Goal: Information Seeking & Learning: Learn about a topic

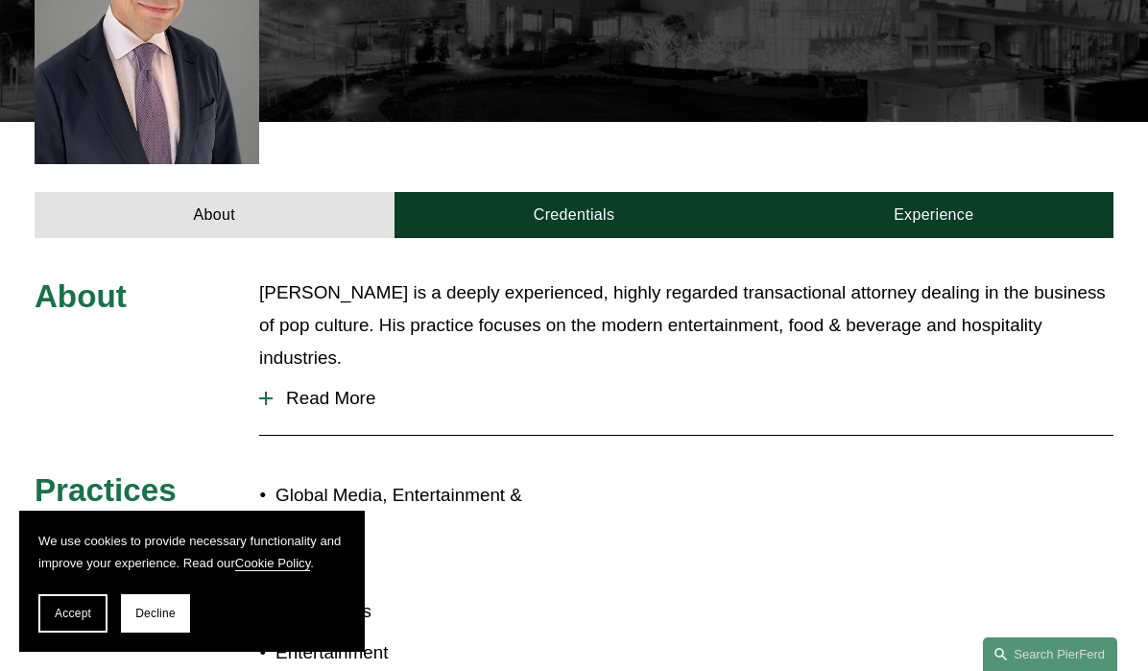
scroll to position [816, 0]
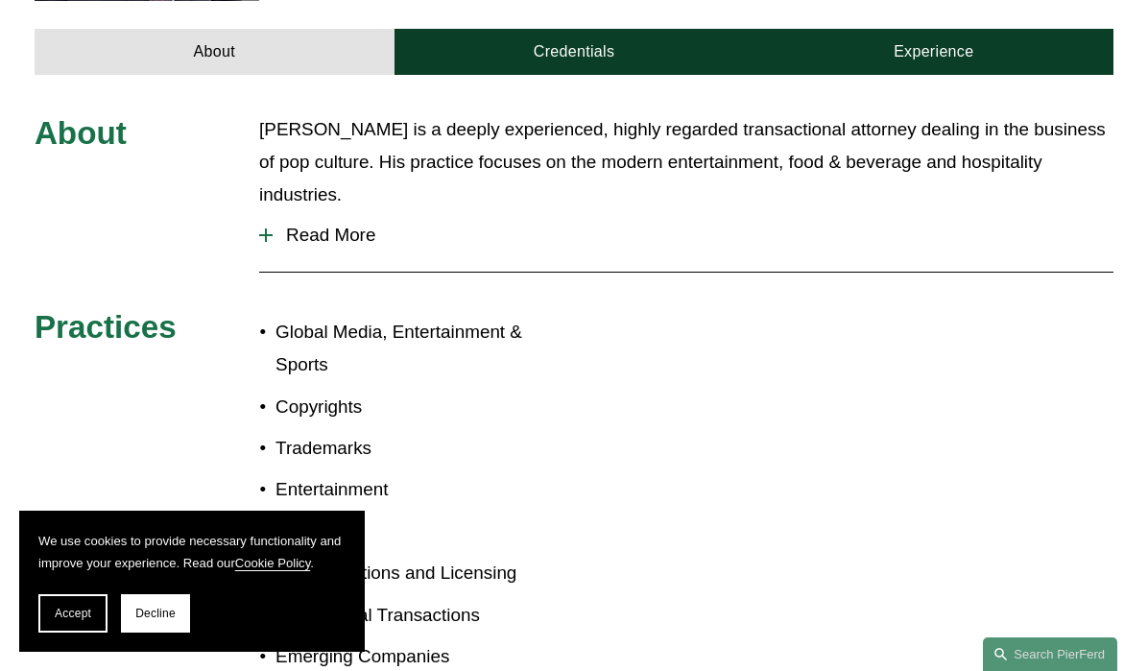
click at [264, 229] on div at bounding box center [265, 235] width 13 height 13
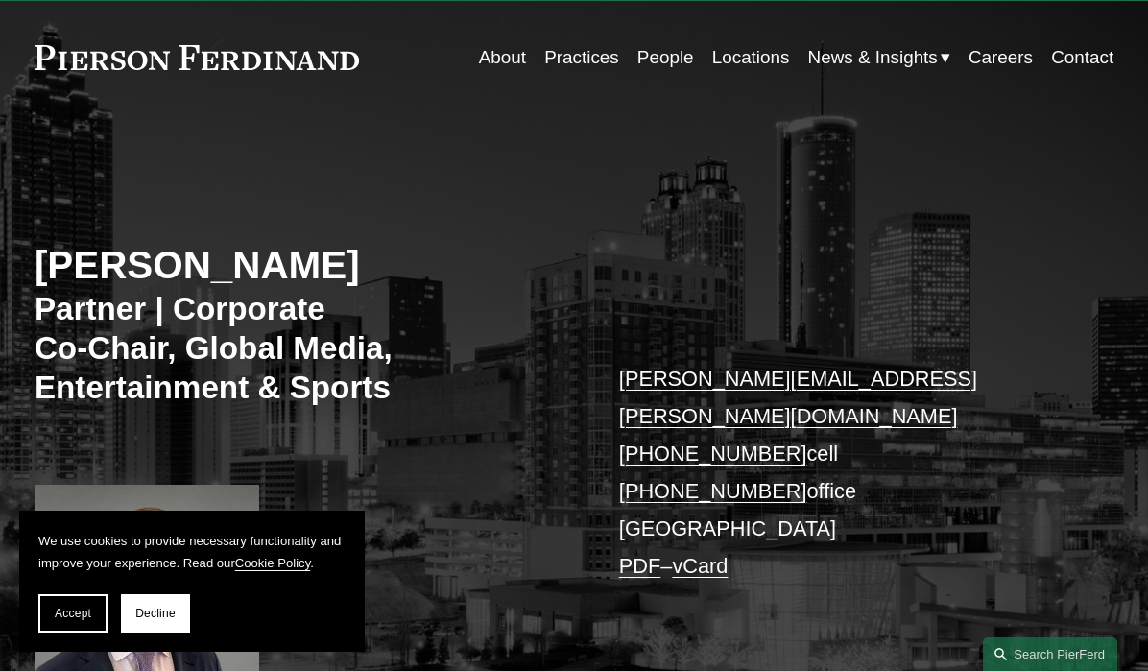
scroll to position [0, 0]
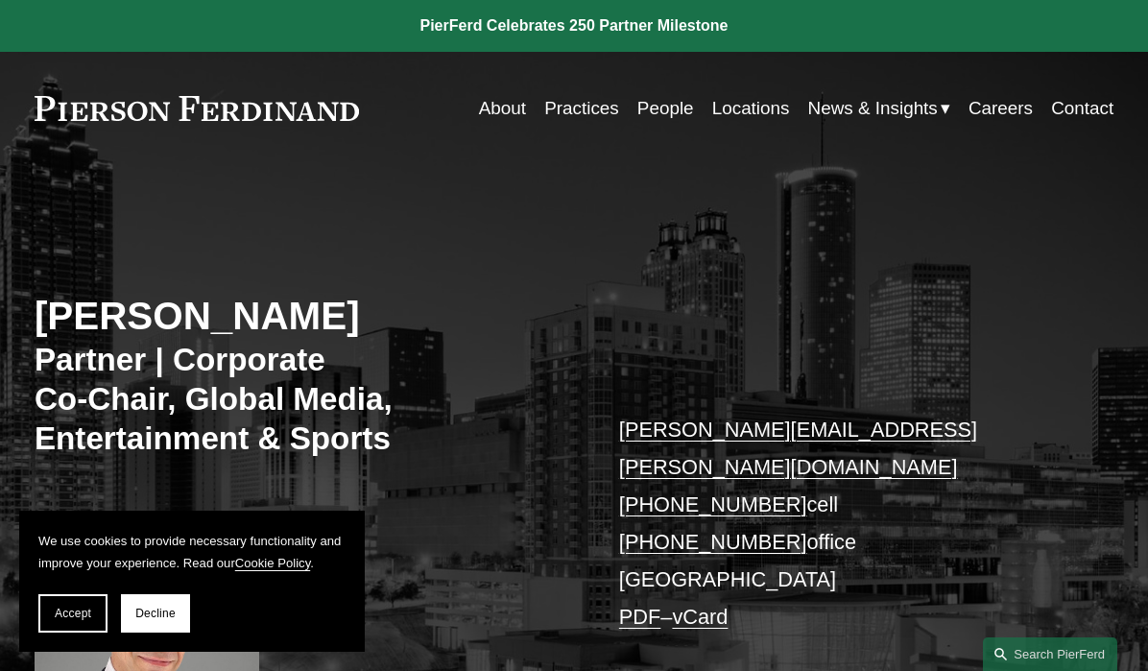
click at [565, 109] on link "Practices" at bounding box center [581, 108] width 75 height 36
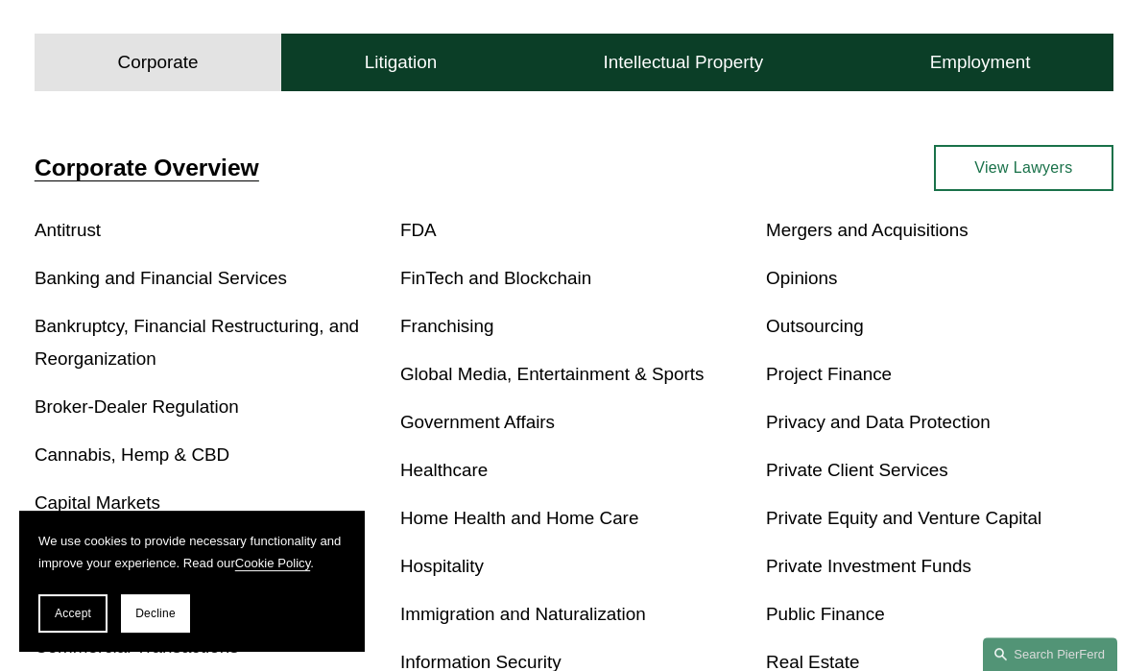
scroll to position [490, 0]
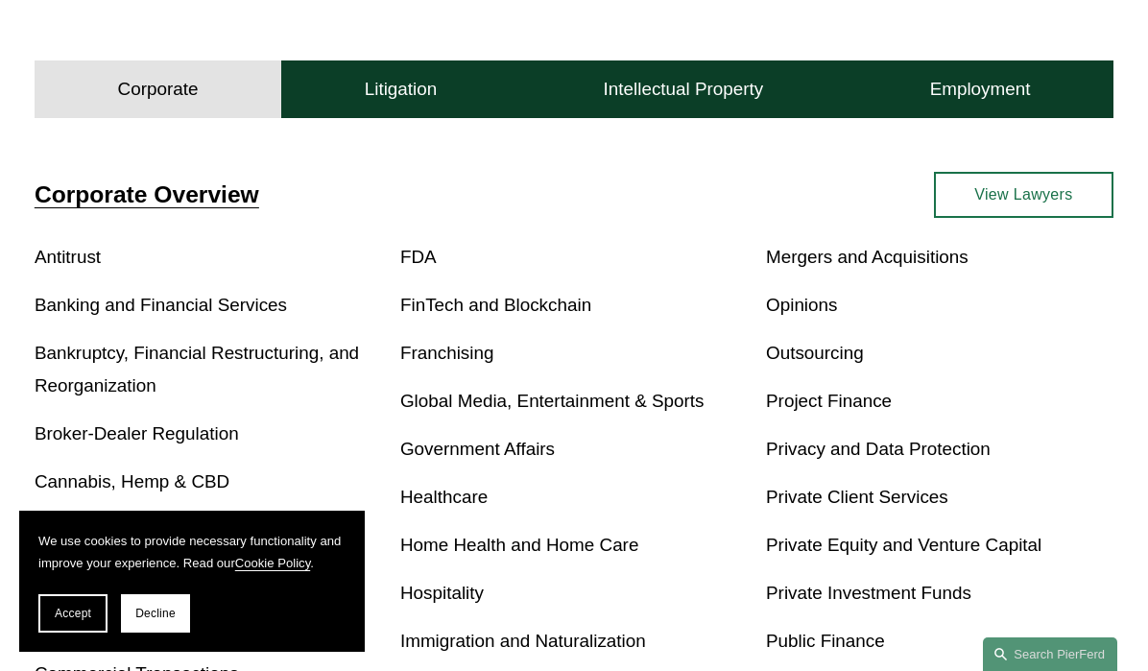
click at [535, 399] on link "Global Media, Entertainment & Sports" at bounding box center [552, 401] width 304 height 20
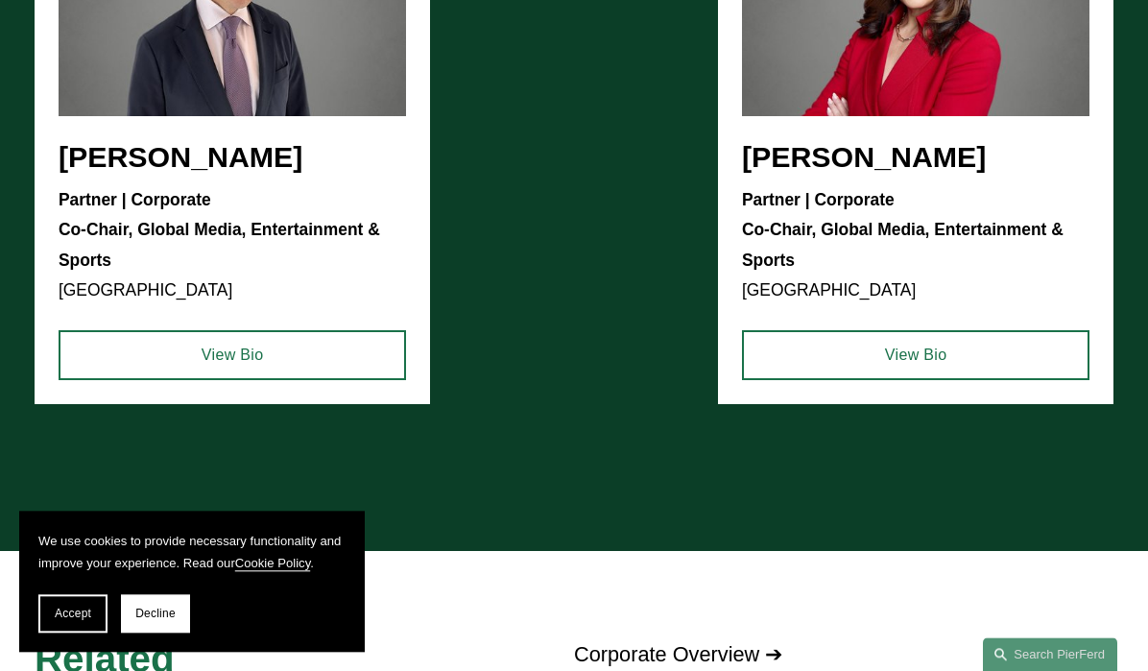
scroll to position [1796, 0]
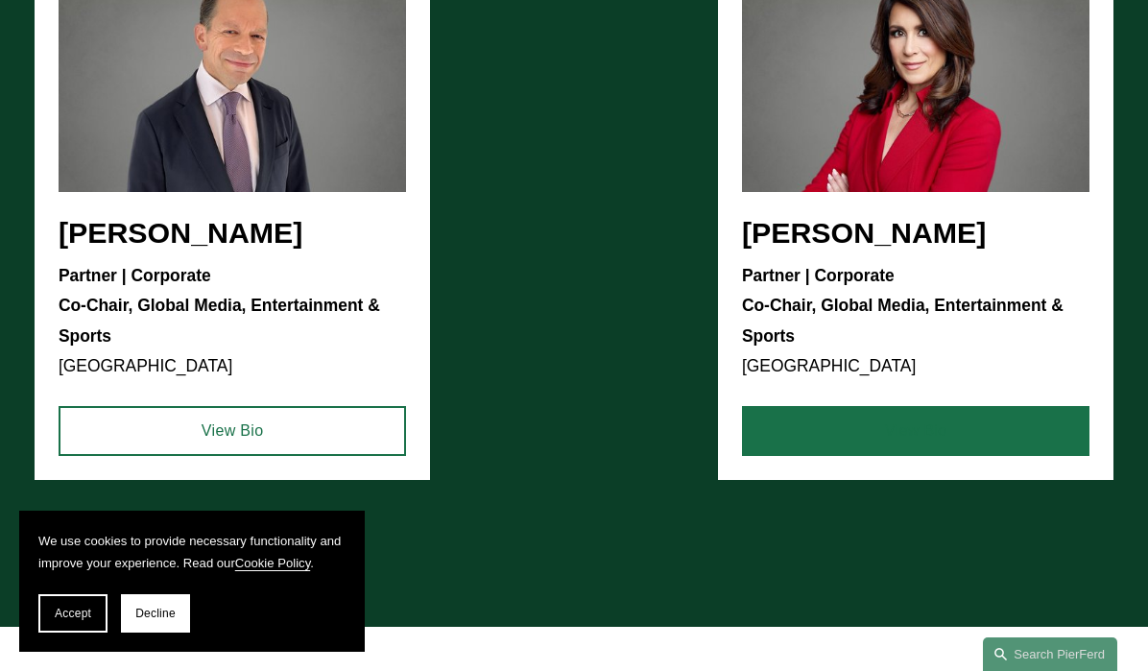
click at [887, 434] on link "View Bio" at bounding box center [916, 431] width 349 height 50
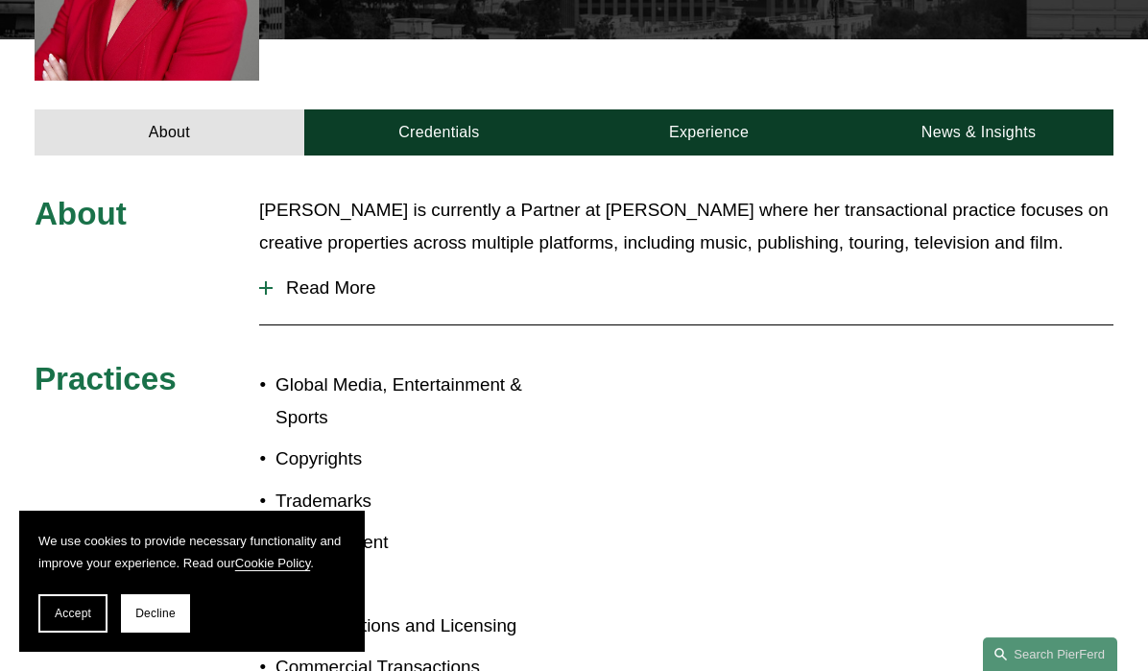
scroll to position [816, 0]
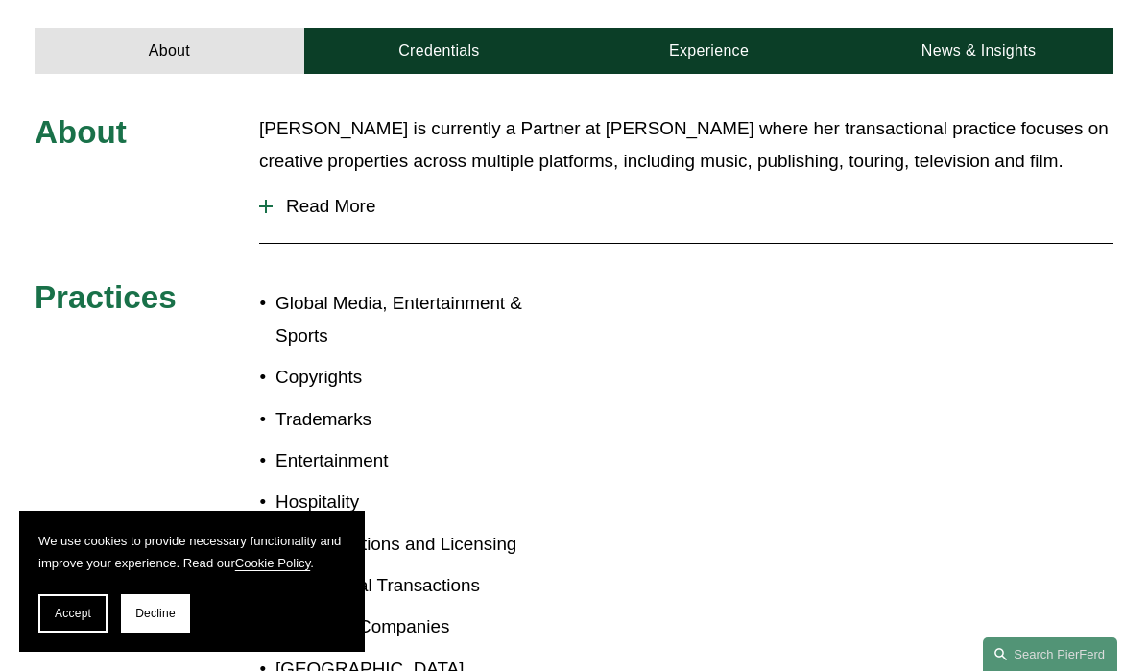
click at [264, 200] on div at bounding box center [265, 206] width 13 height 13
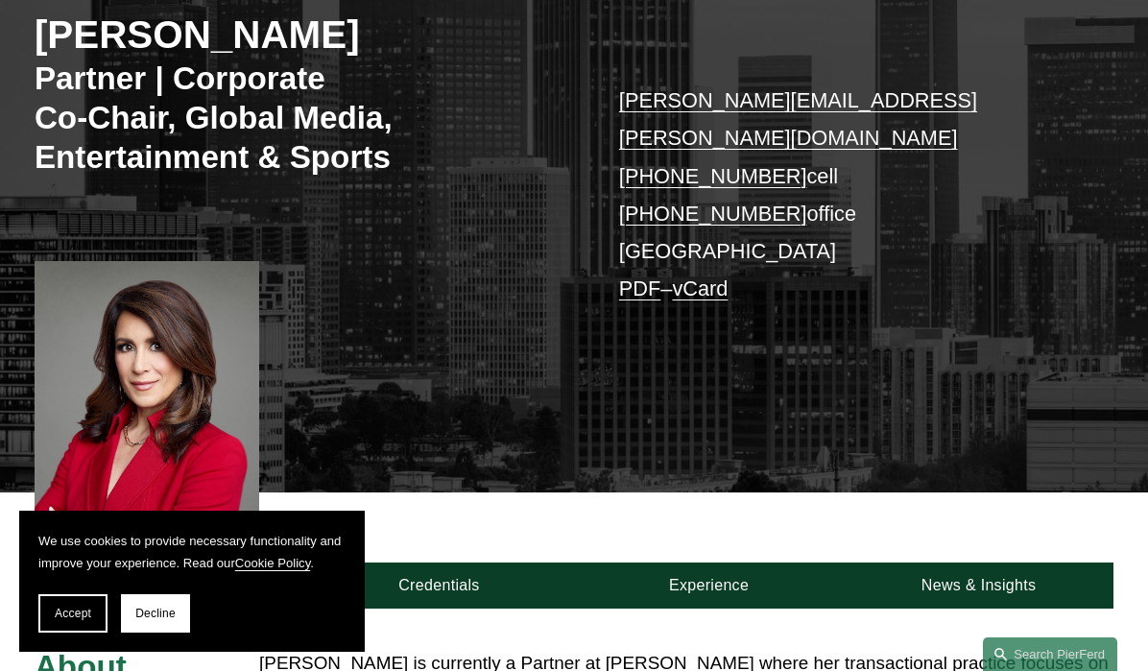
scroll to position [0, 0]
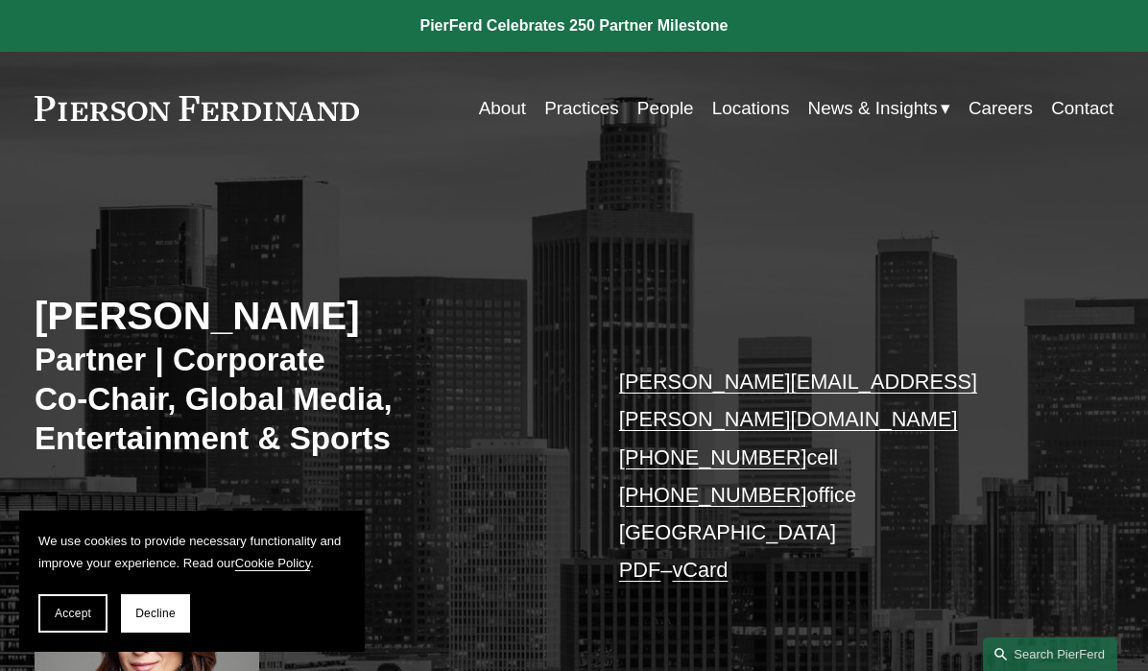
click at [575, 112] on link "Practices" at bounding box center [581, 108] width 75 height 36
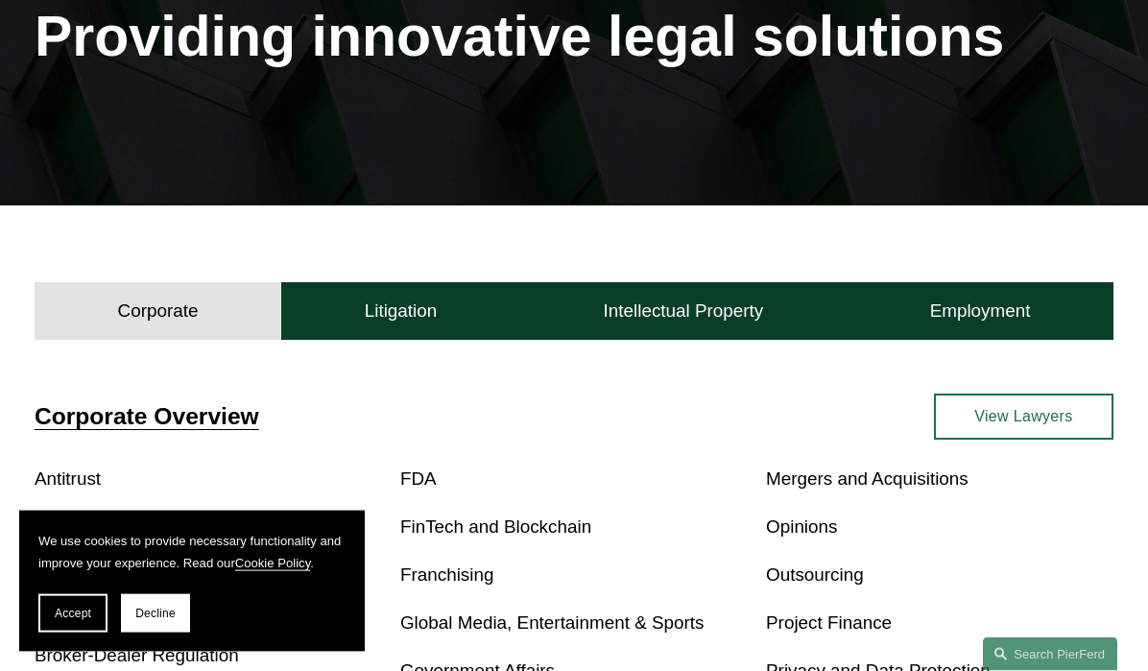
scroll to position [326, 0]
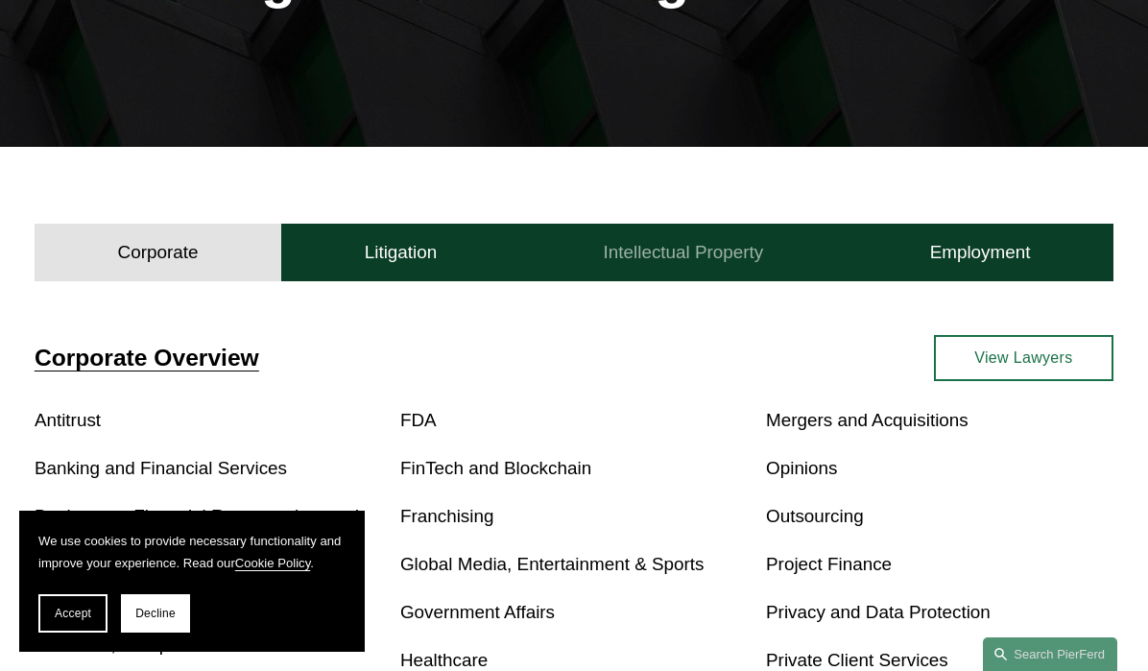
click at [646, 256] on h4 "Intellectual Property" at bounding box center [684, 252] width 160 height 23
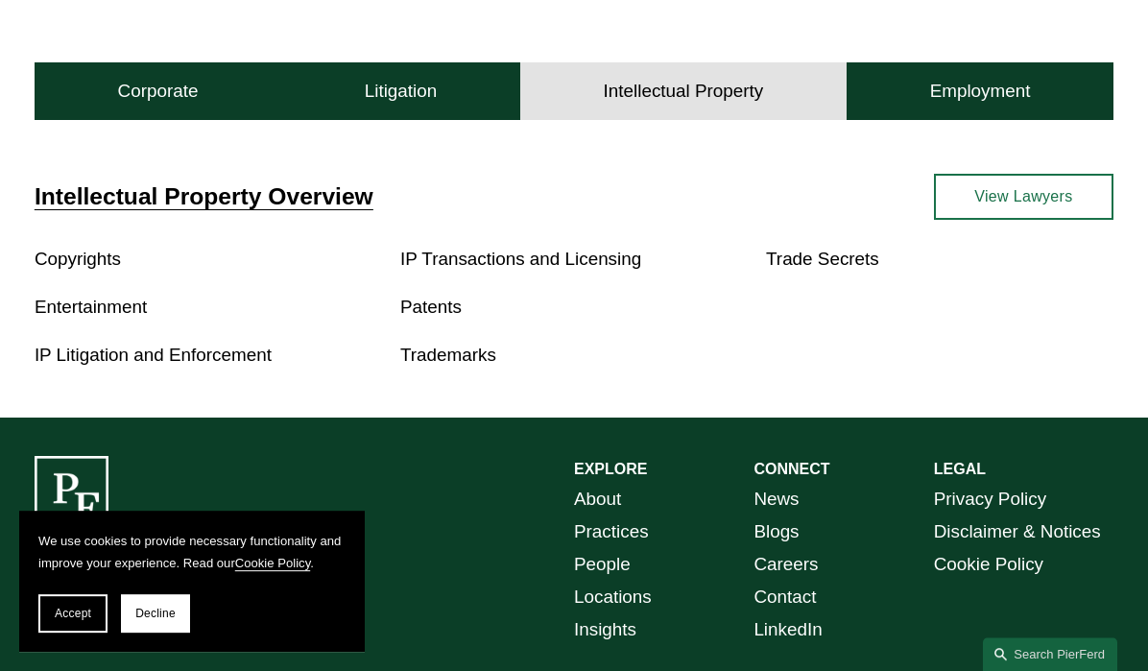
scroll to position [490, 0]
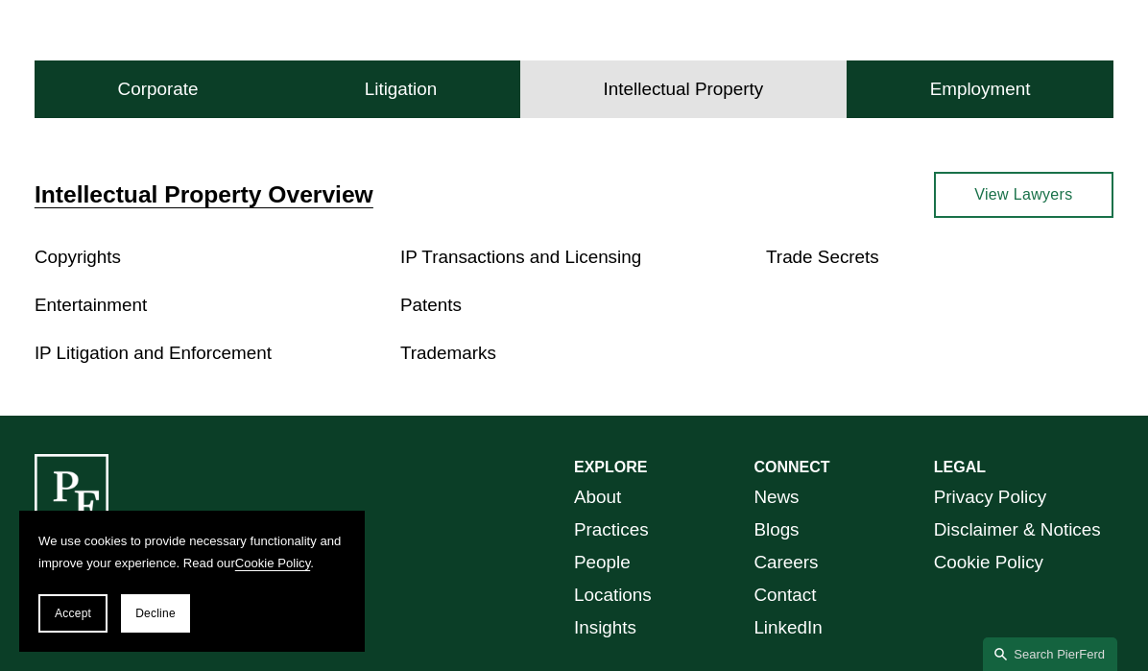
click at [106, 255] on link "Copyrights" at bounding box center [78, 257] width 86 height 20
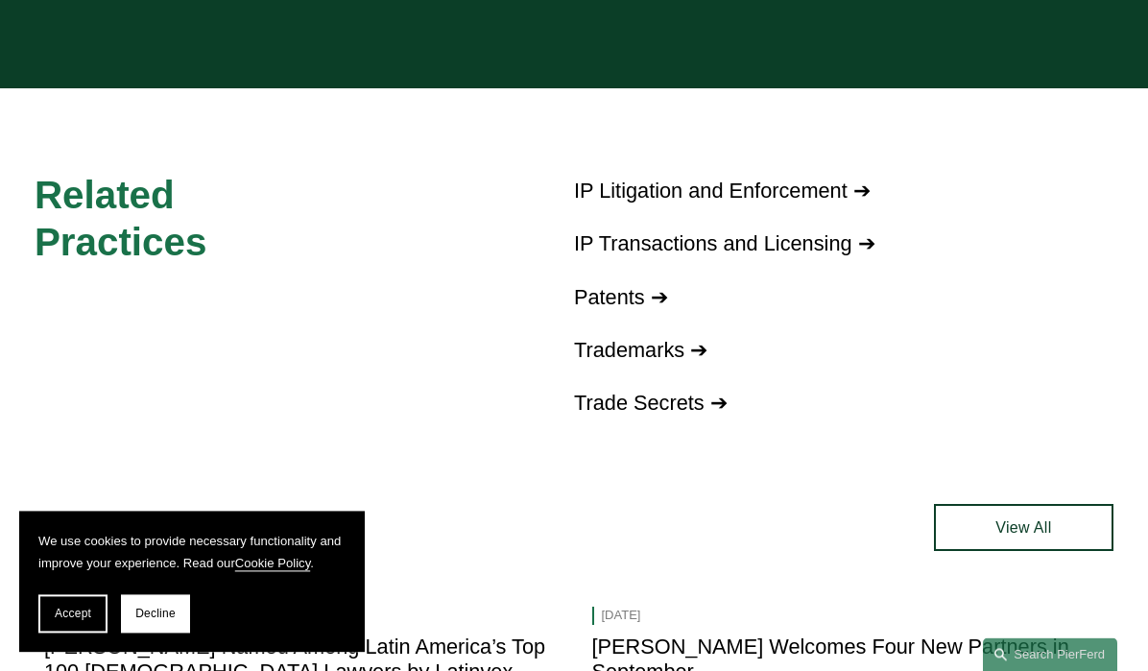
scroll to position [1050, 0]
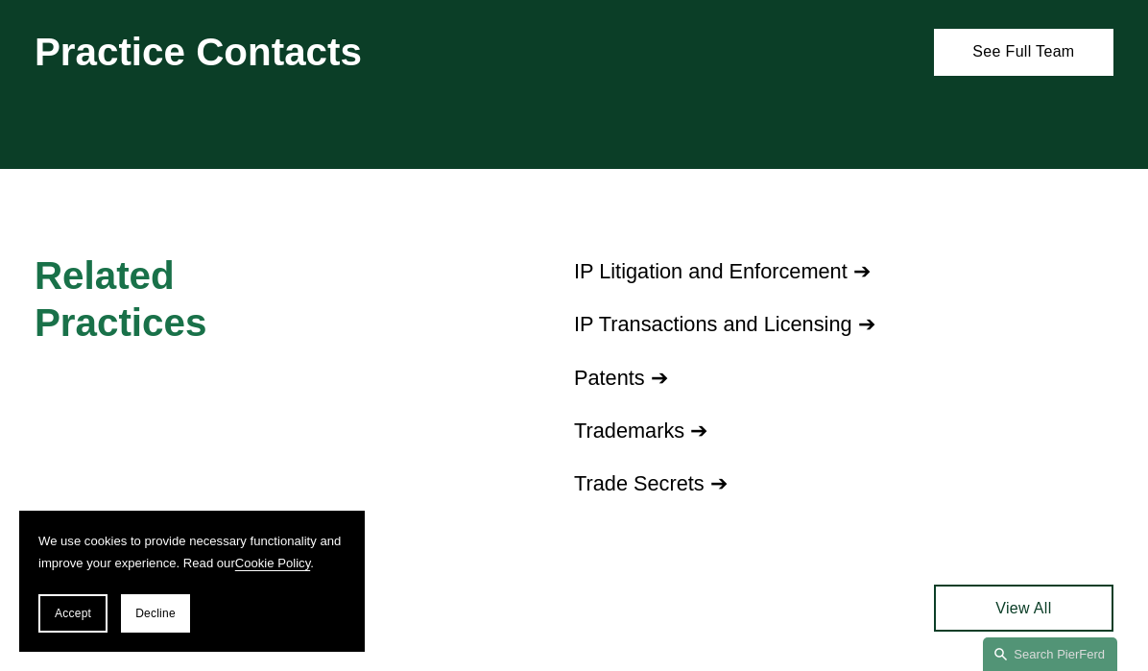
click at [624, 326] on link "IP Transactions and Licensing ➔" at bounding box center [725, 324] width 302 height 24
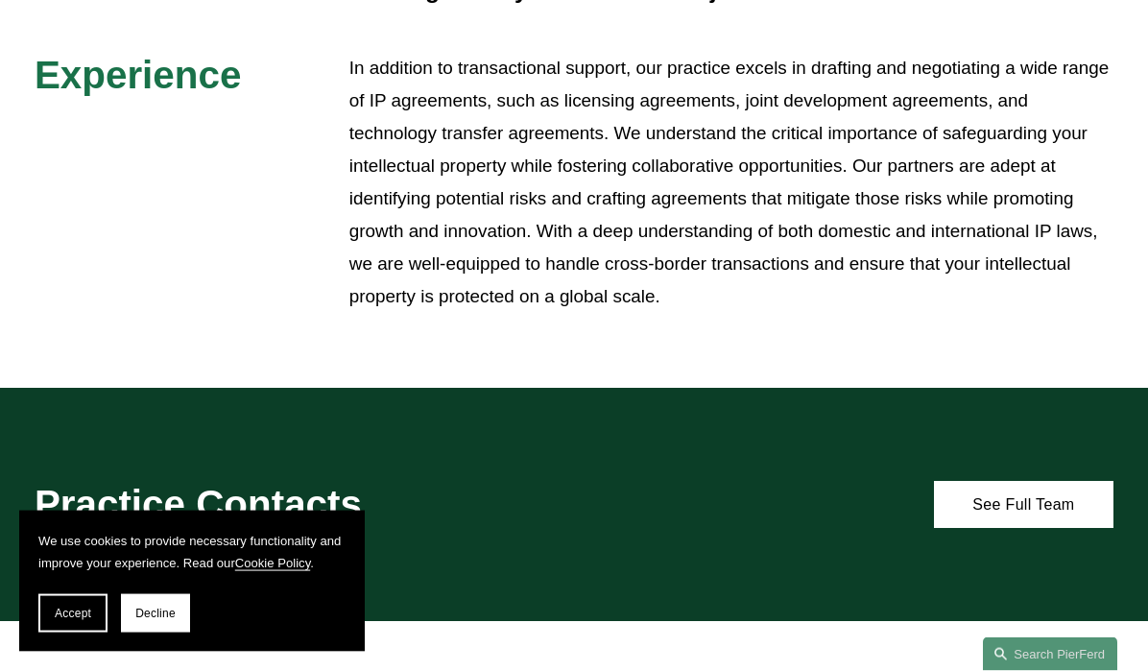
scroll to position [906, 0]
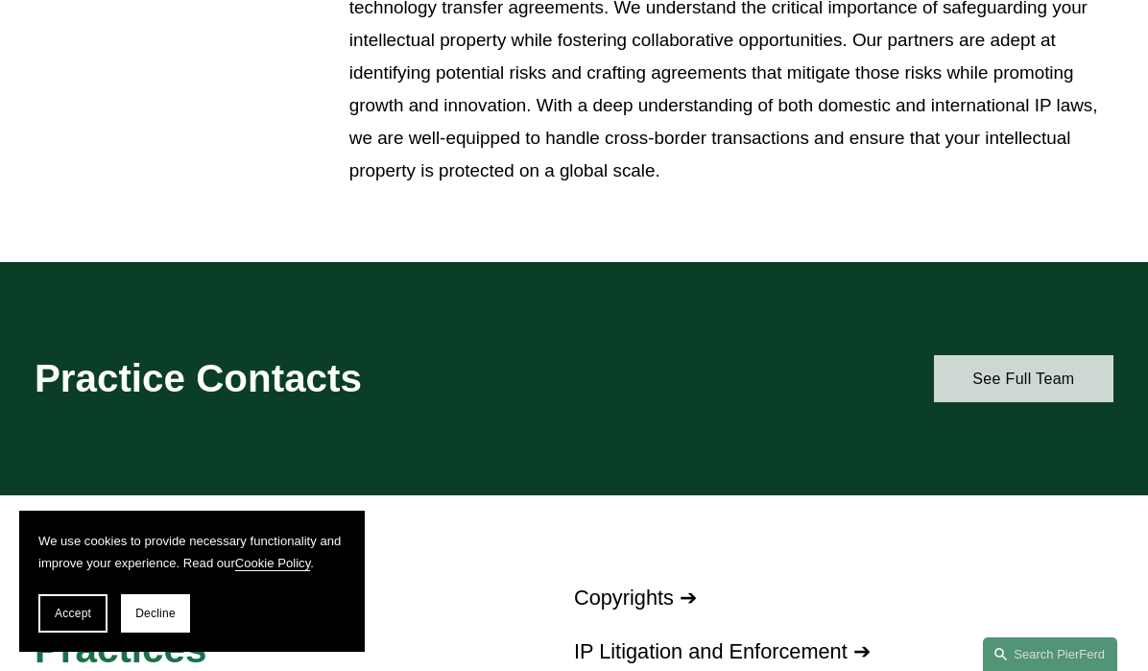
click at [987, 392] on link "See Full Team" at bounding box center [1024, 378] width 180 height 47
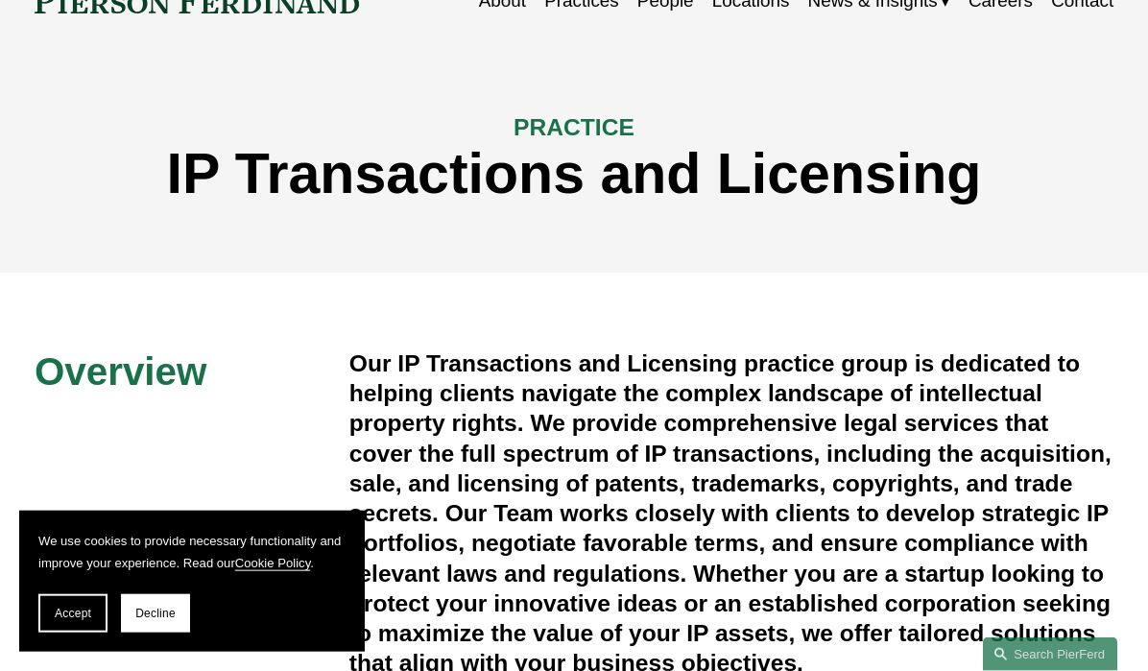
scroll to position [90, 0]
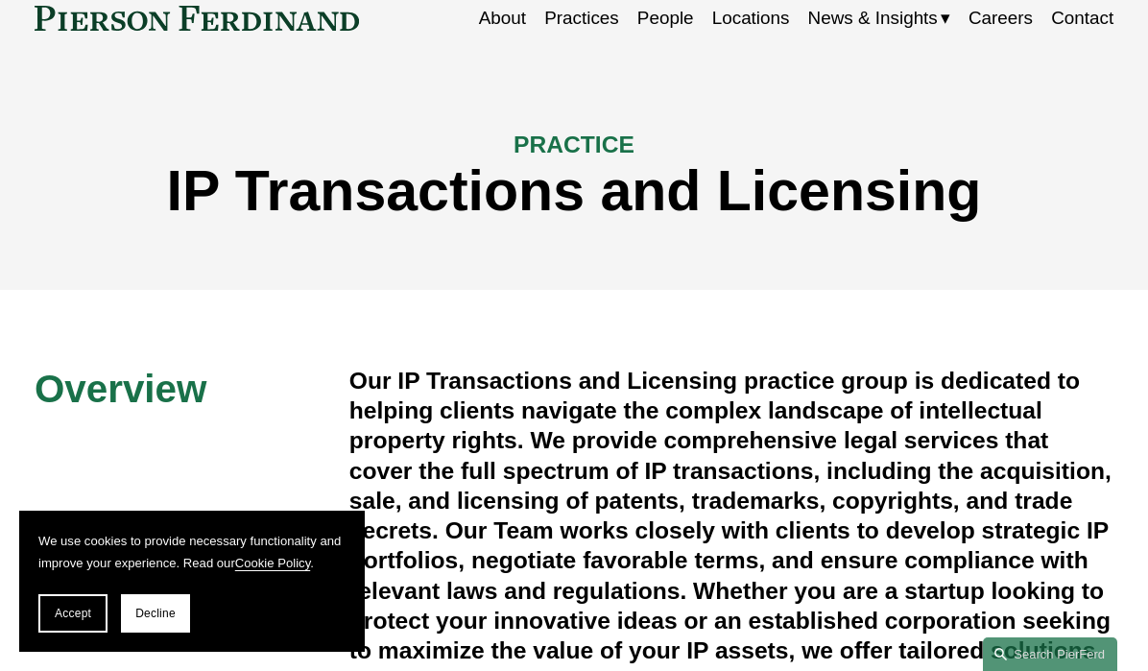
click at [597, 23] on link "Practices" at bounding box center [581, 18] width 75 height 36
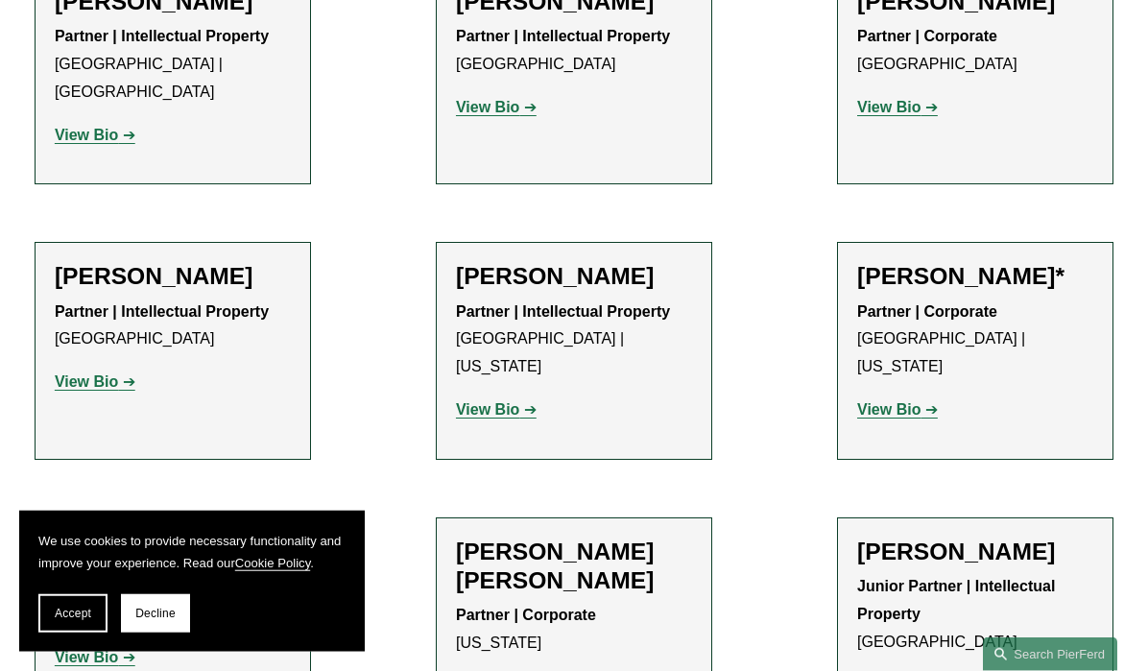
scroll to position [653, 0]
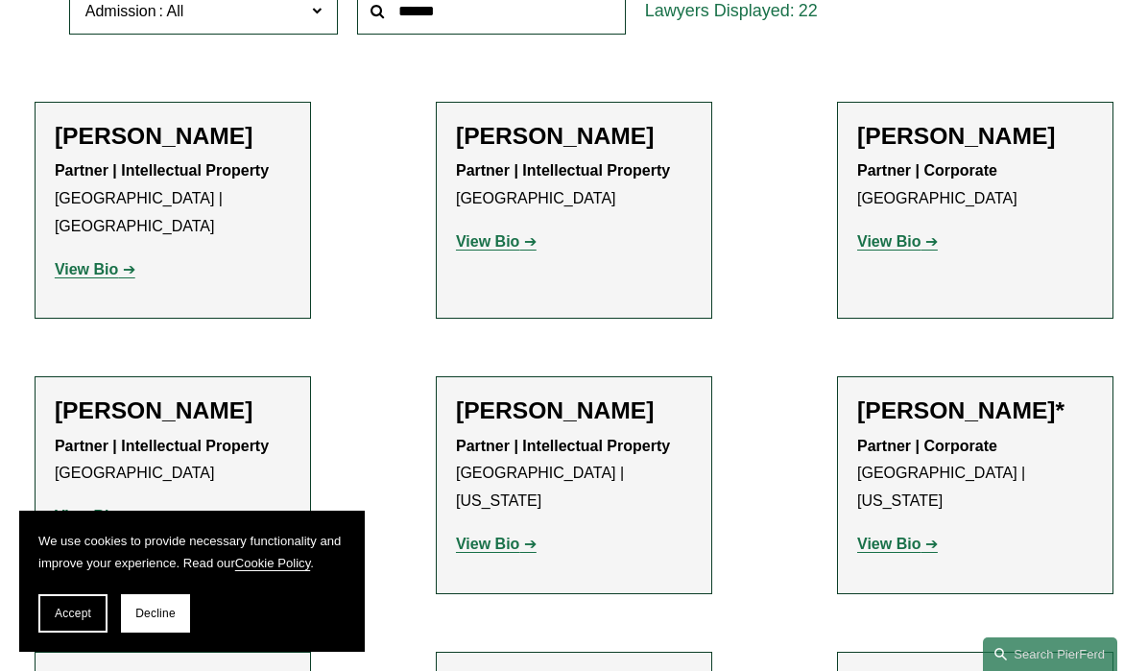
click at [512, 243] on strong "View Bio" at bounding box center [487, 241] width 63 height 16
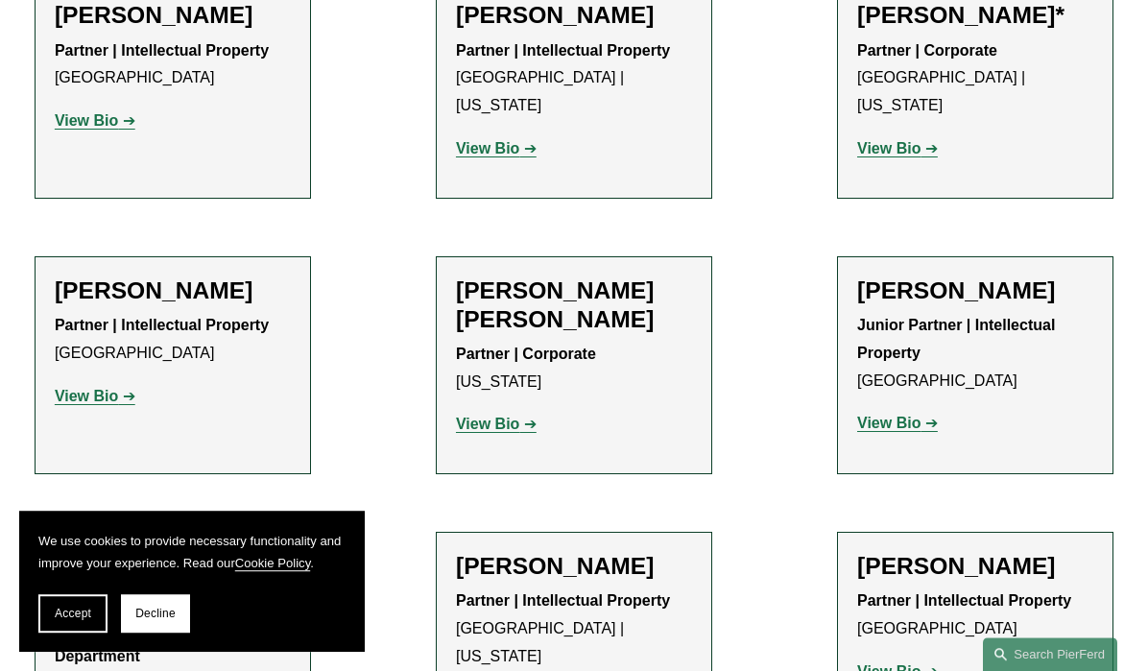
scroll to position [979, 0]
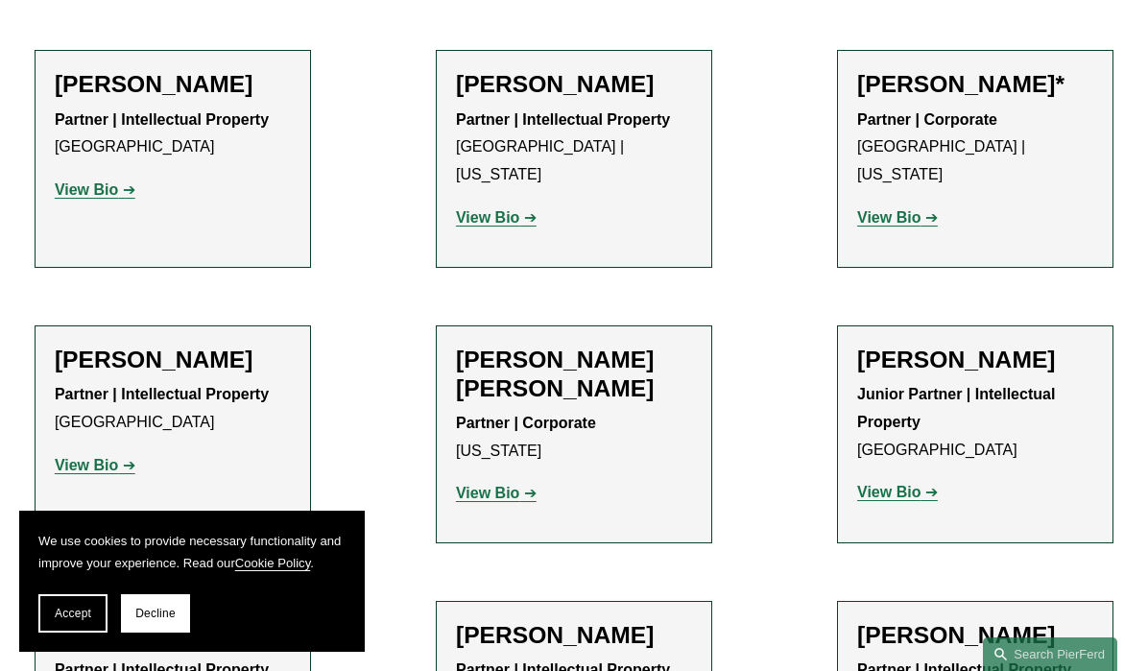
click at [899, 209] on strong "View Bio" at bounding box center [888, 217] width 63 height 16
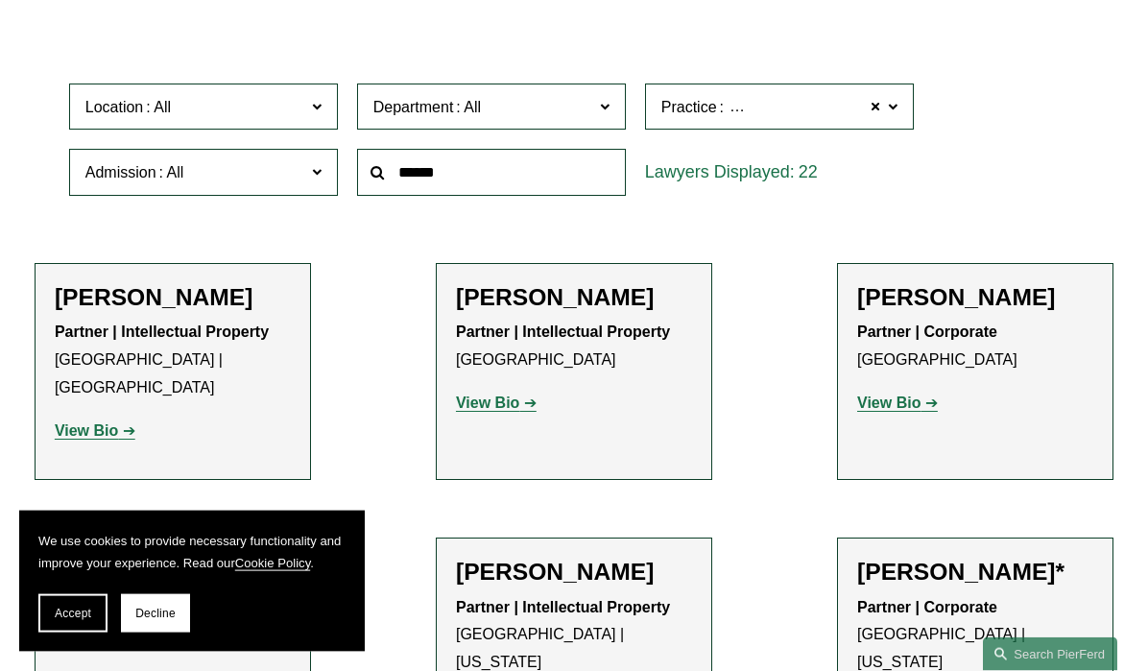
scroll to position [0, 0]
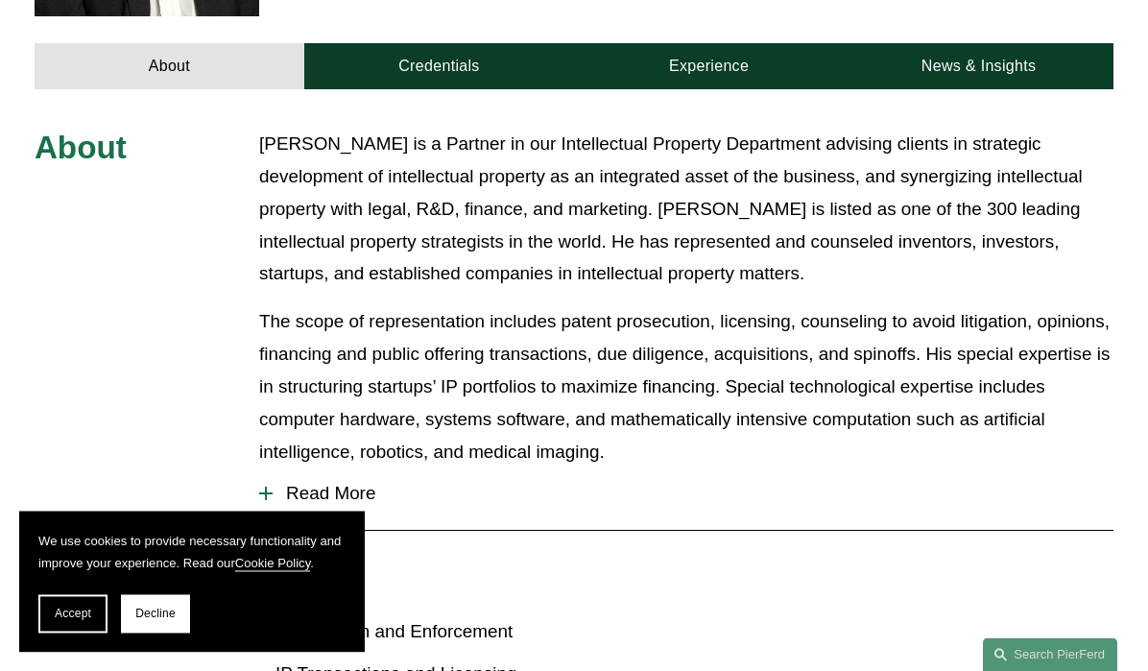
scroll to position [816, 0]
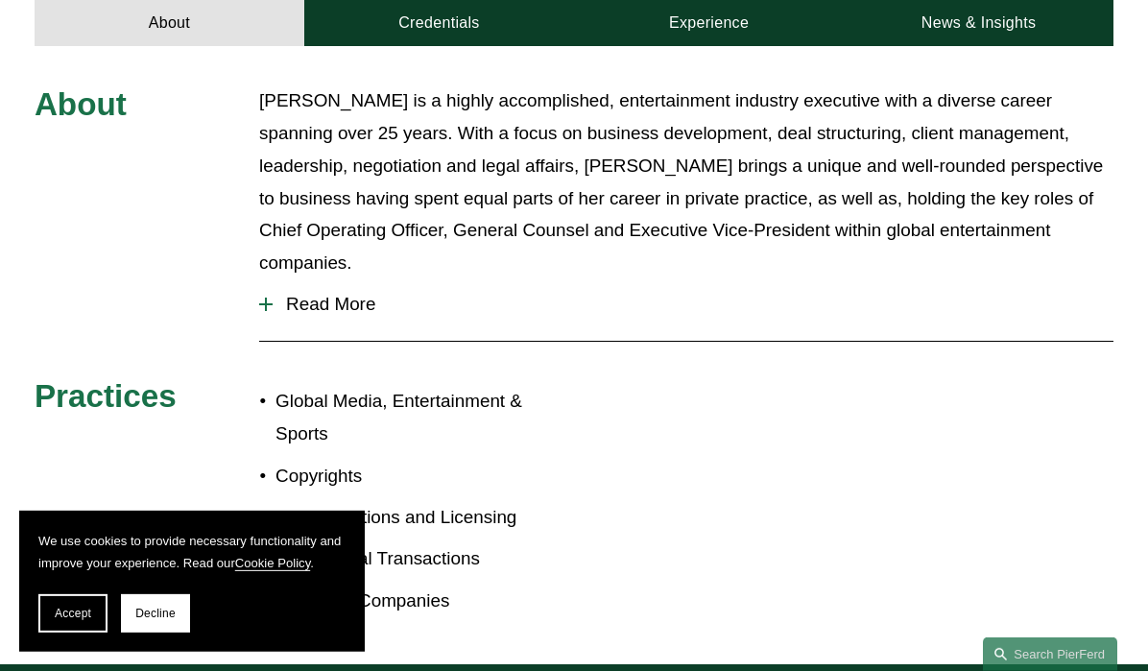
scroll to position [816, 0]
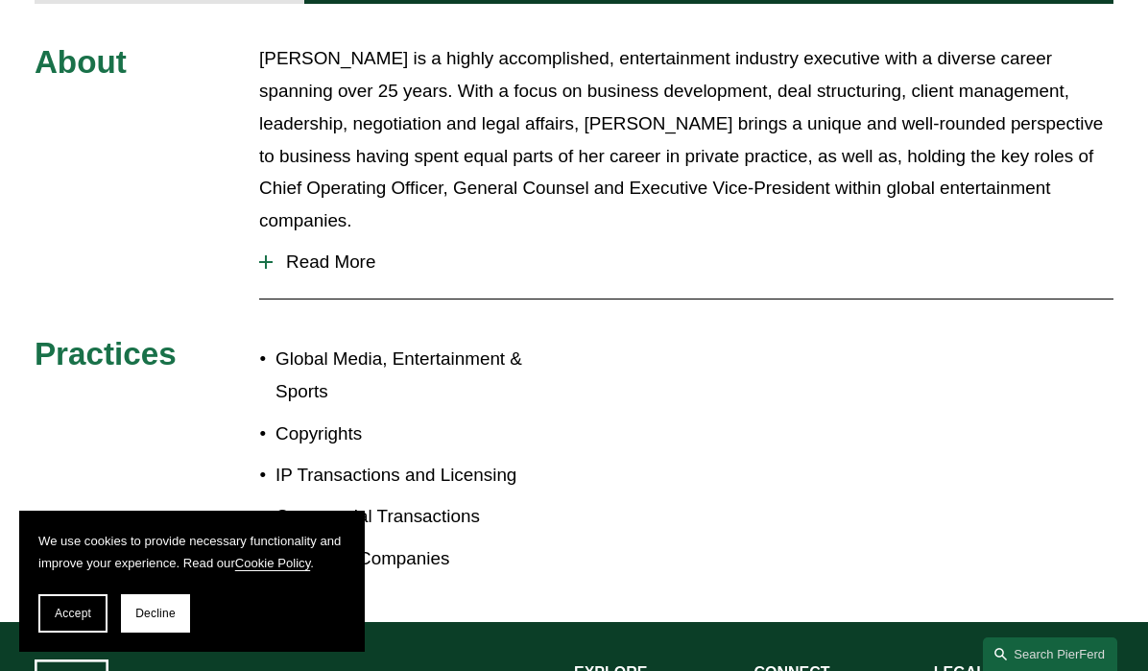
click at [272, 255] on div at bounding box center [265, 261] width 13 height 13
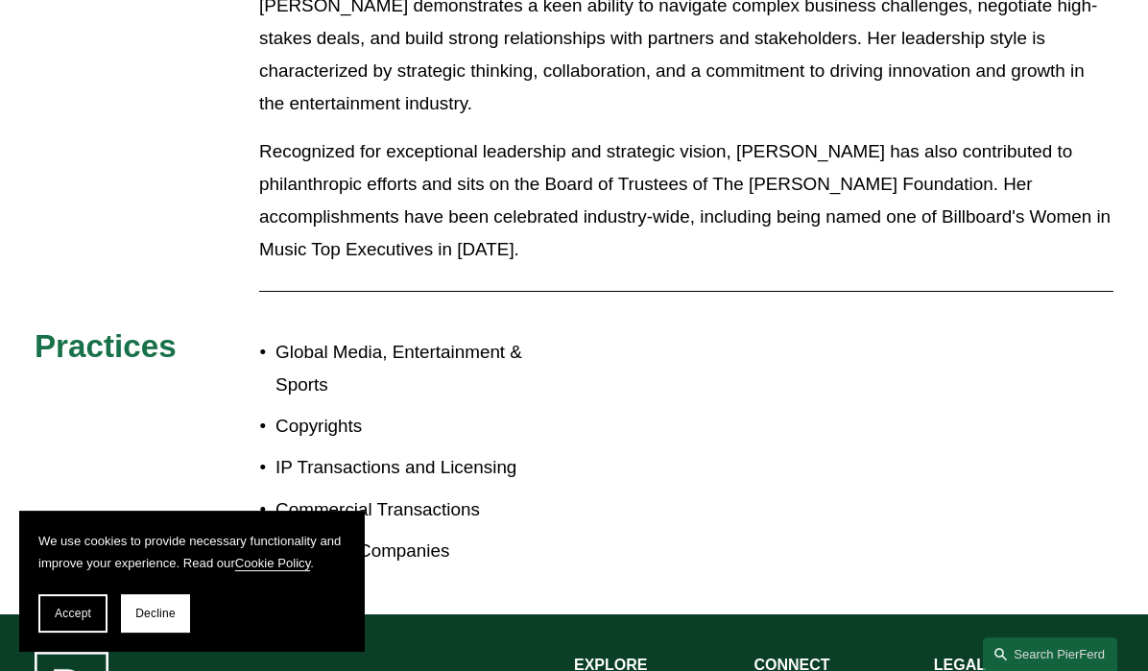
scroll to position [1469, 0]
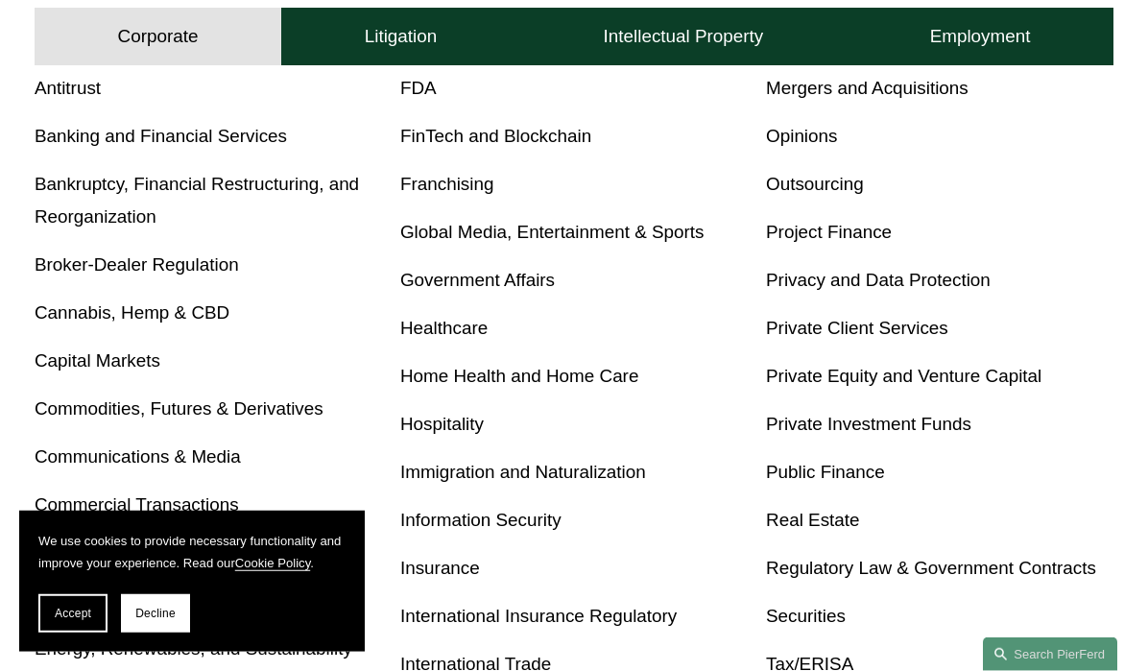
scroll to position [653, 0]
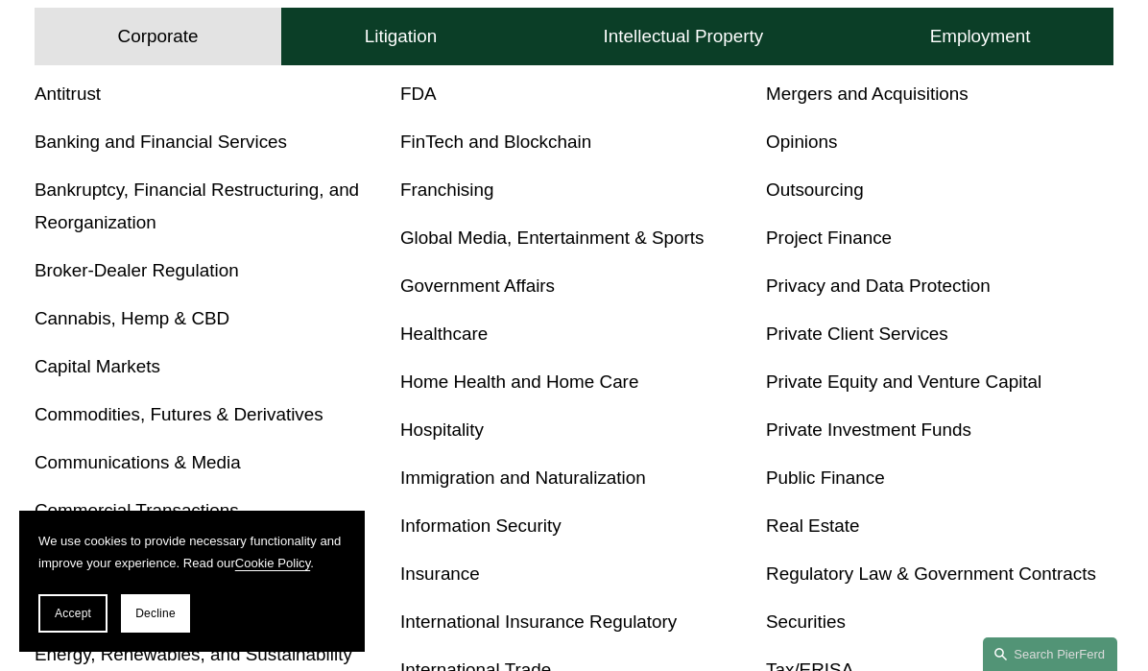
click at [582, 238] on link "Global Media, Entertainment & Sports" at bounding box center [552, 238] width 304 height 20
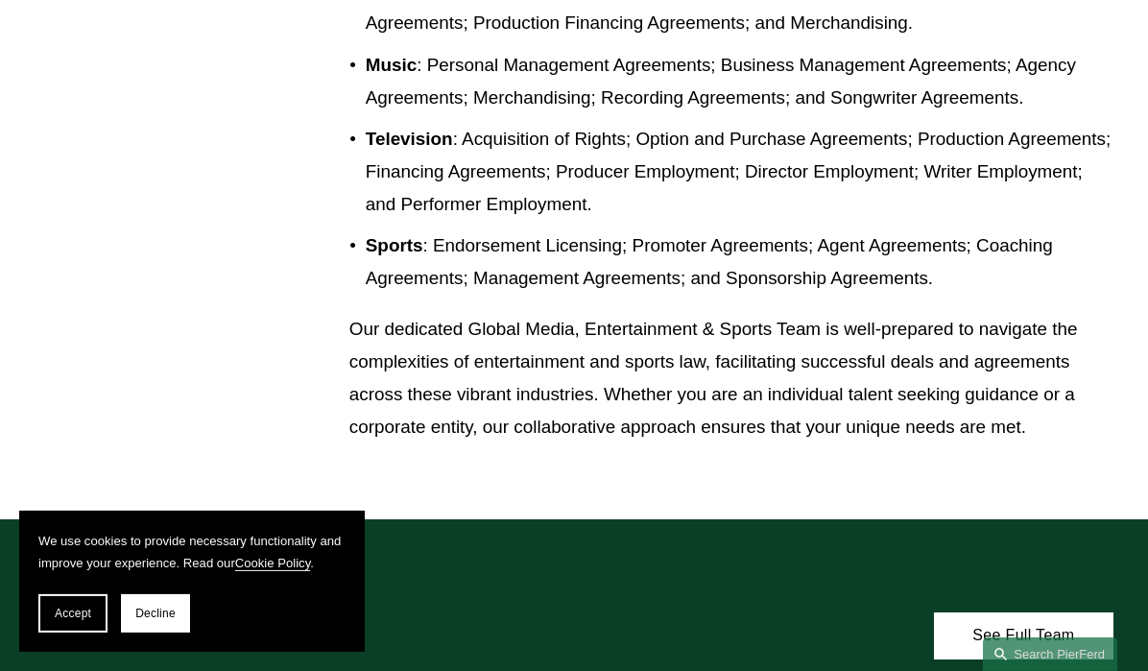
scroll to position [1306, 0]
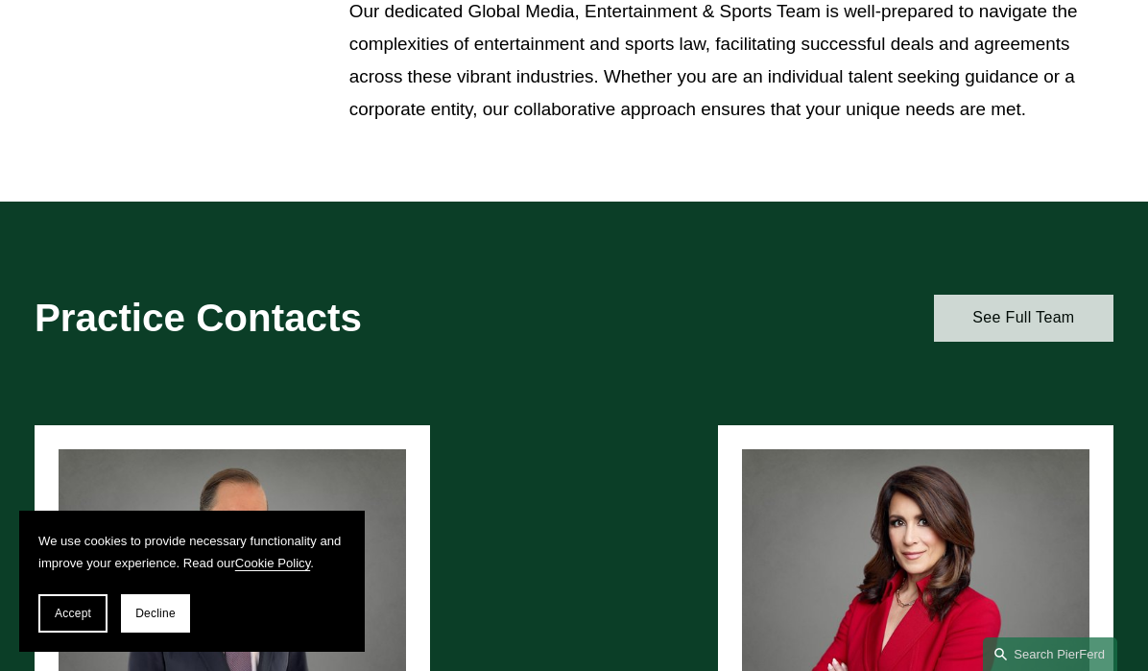
click at [970, 324] on link "See Full Team" at bounding box center [1024, 318] width 180 height 47
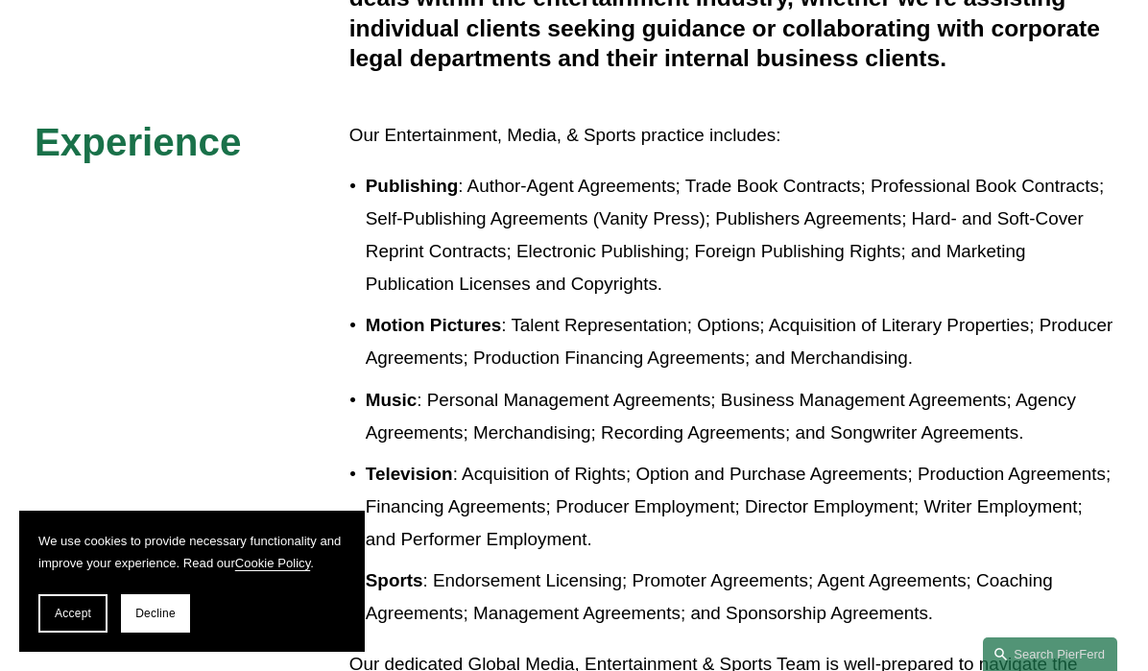
scroll to position [816, 0]
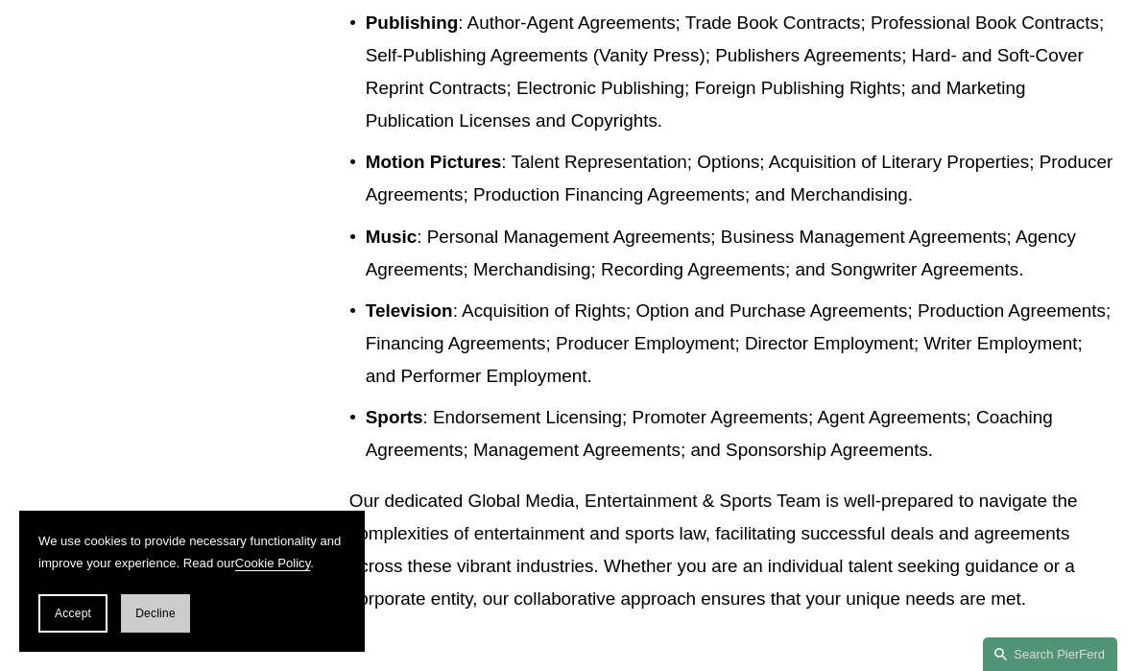
click at [161, 610] on span "Decline" at bounding box center [155, 613] width 40 height 13
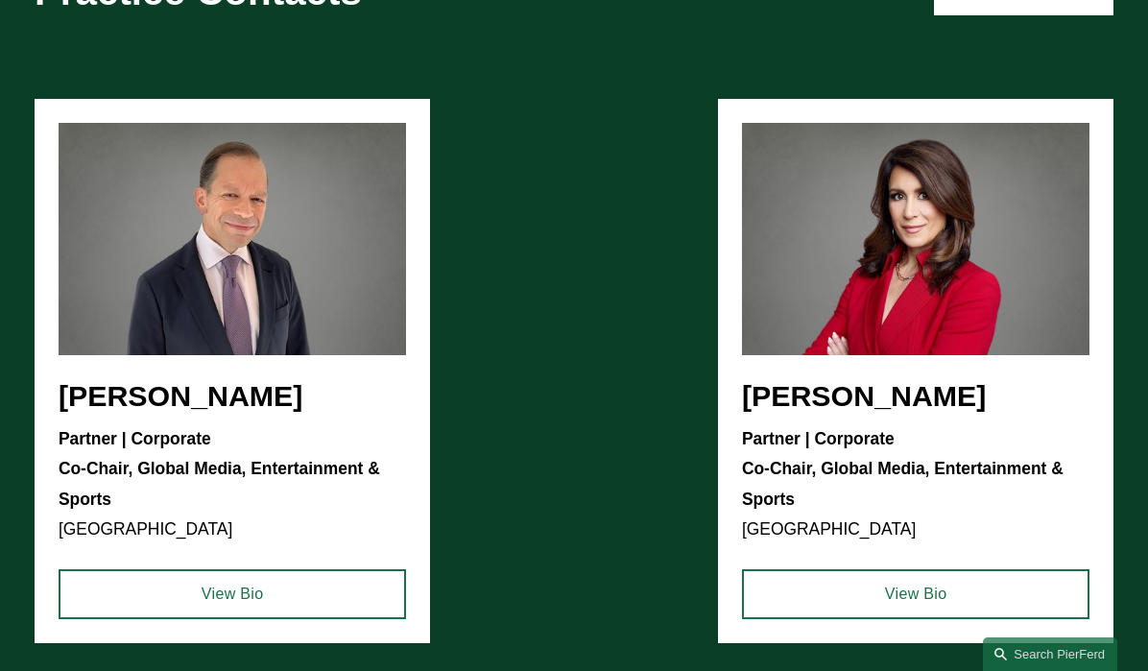
scroll to position [1143, 0]
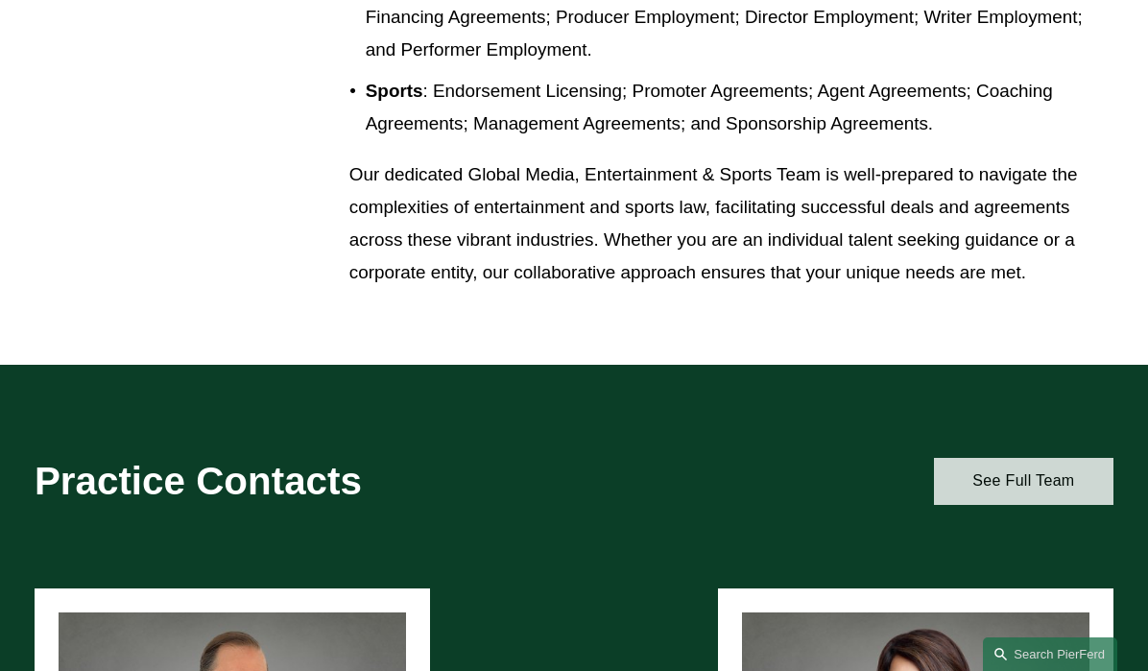
click at [1035, 470] on link "See Full Team" at bounding box center [1024, 481] width 180 height 47
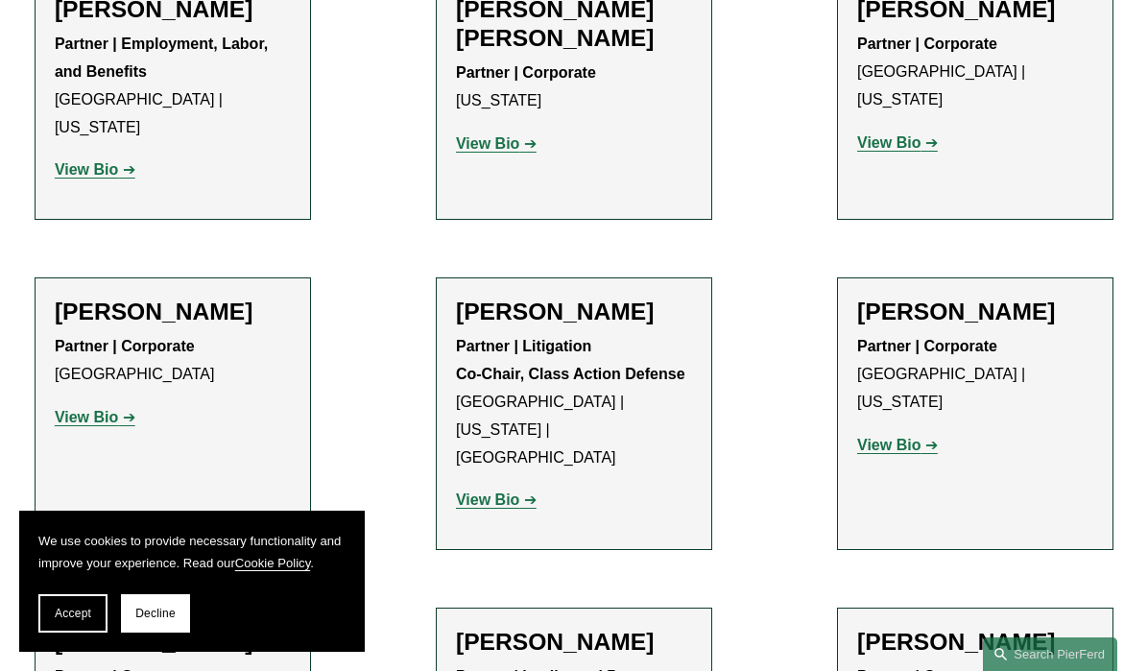
scroll to position [1143, 0]
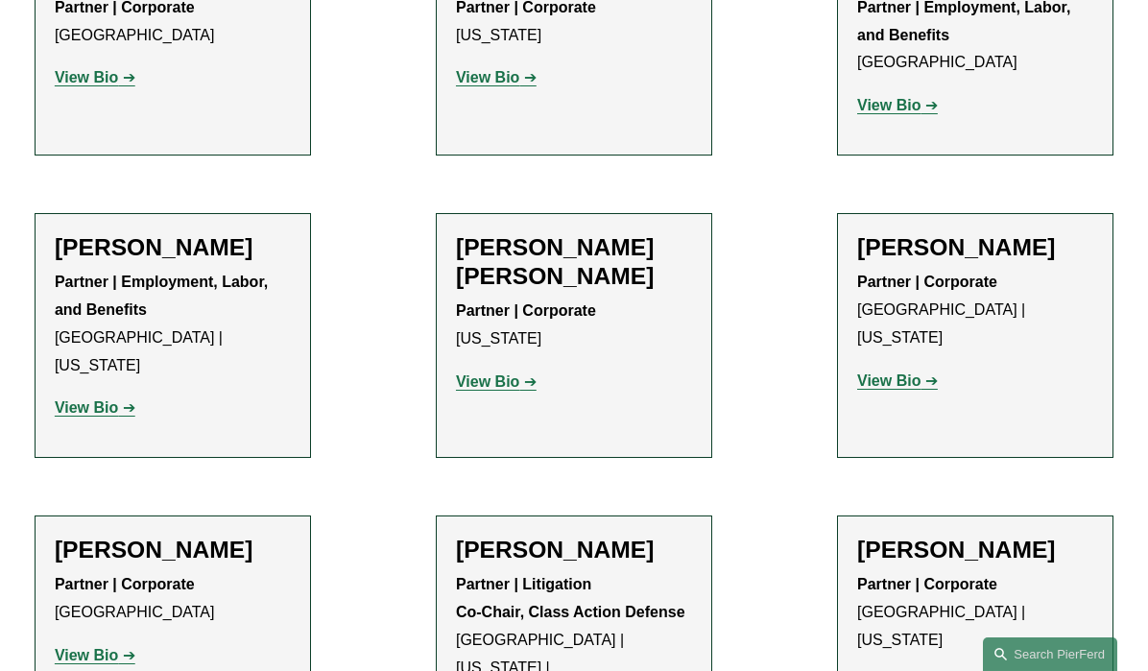
scroll to position [1469, 0]
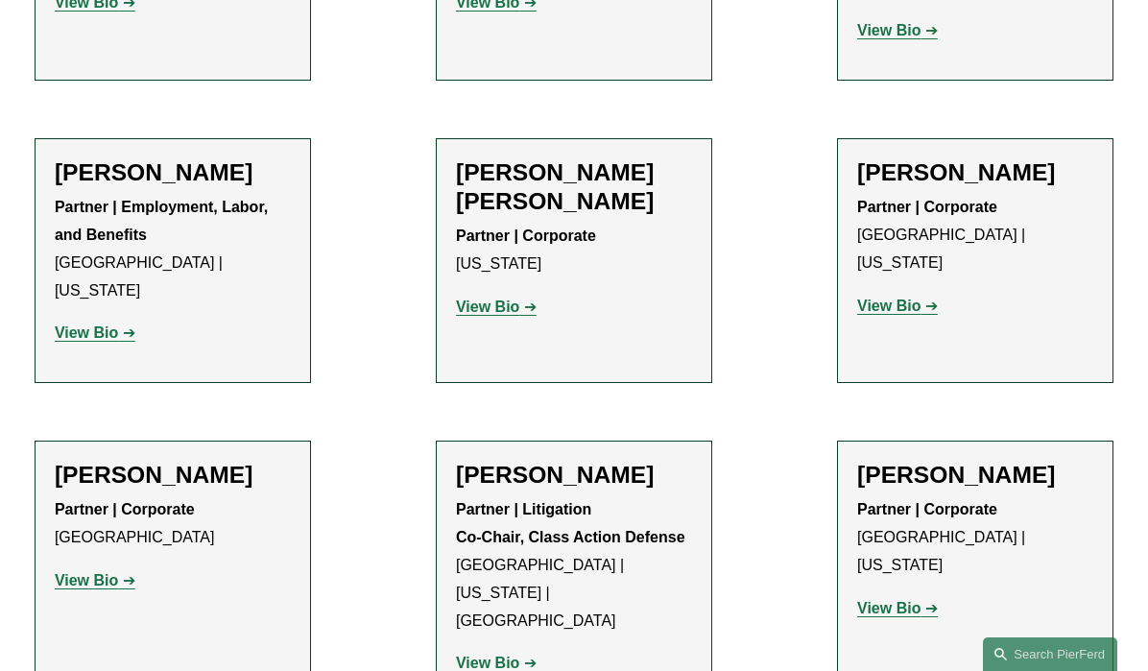
click at [108, 572] on strong "View Bio" at bounding box center [86, 580] width 63 height 16
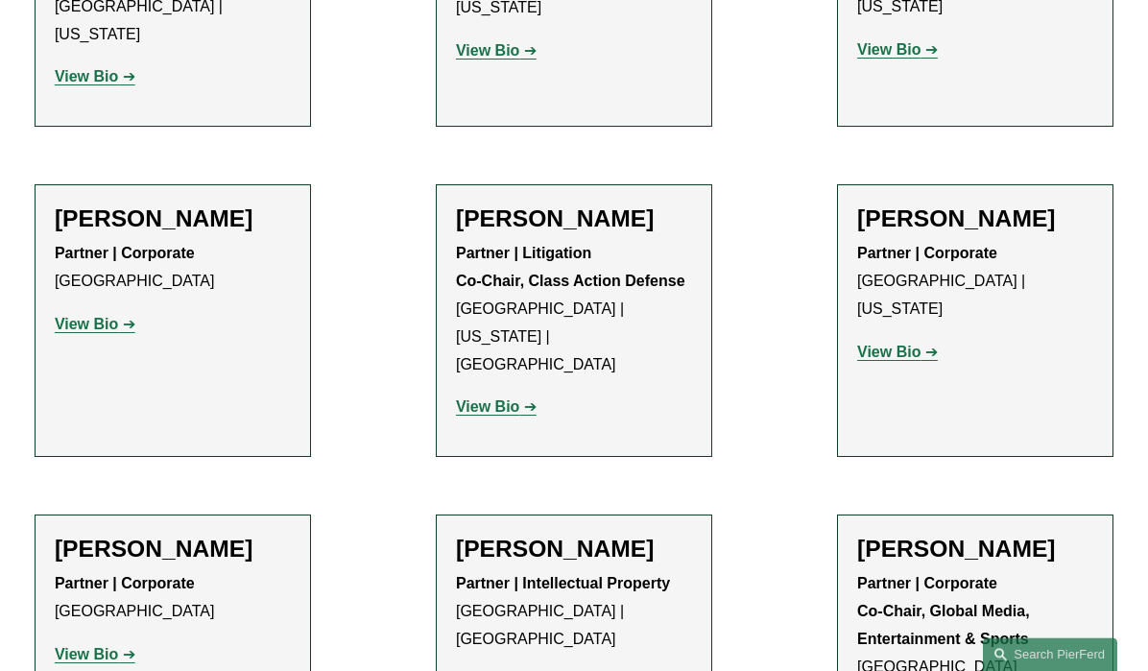
scroll to position [1796, 0]
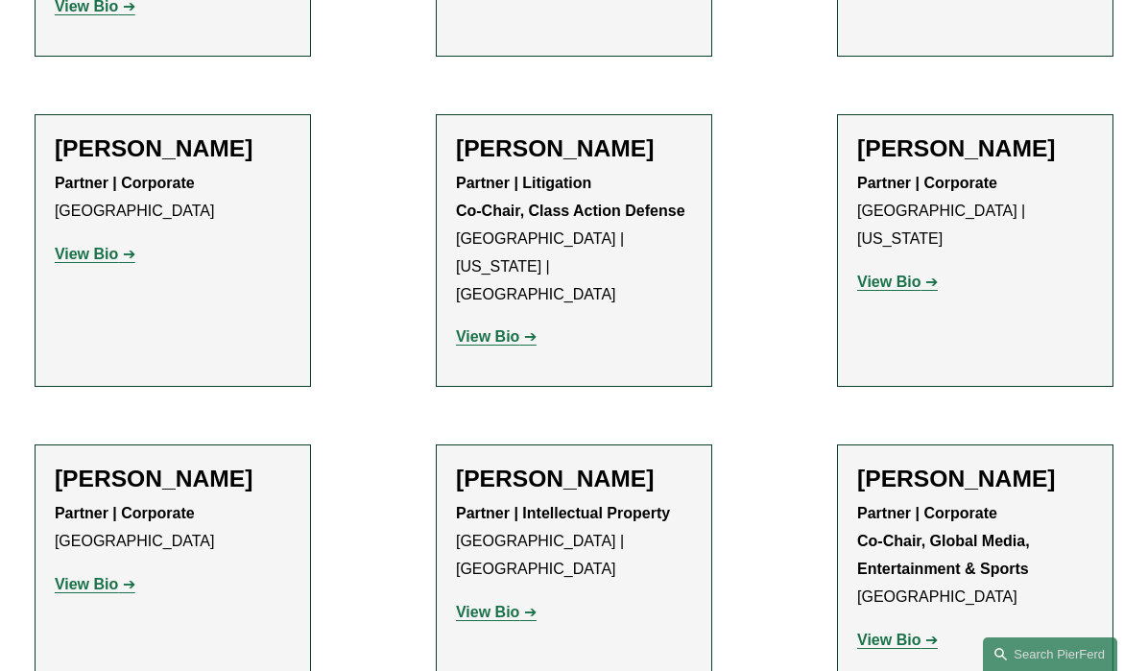
click at [502, 604] on strong "View Bio" at bounding box center [487, 612] width 63 height 16
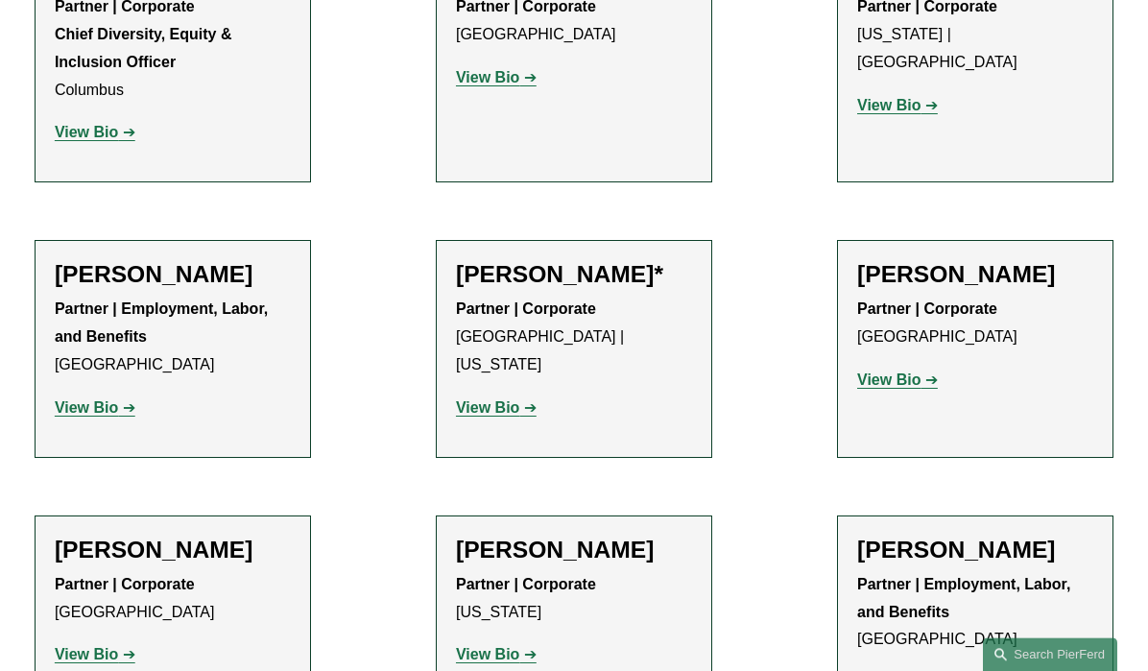
scroll to position [816, 0]
click at [500, 400] on strong "View Bio" at bounding box center [487, 408] width 63 height 16
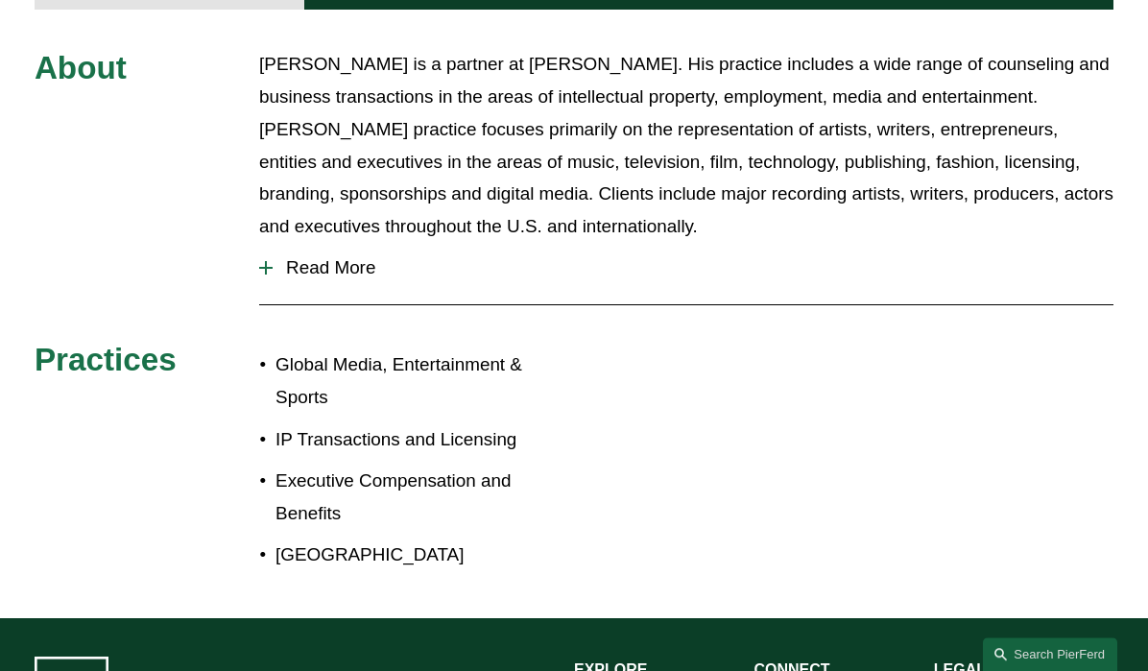
scroll to position [816, 0]
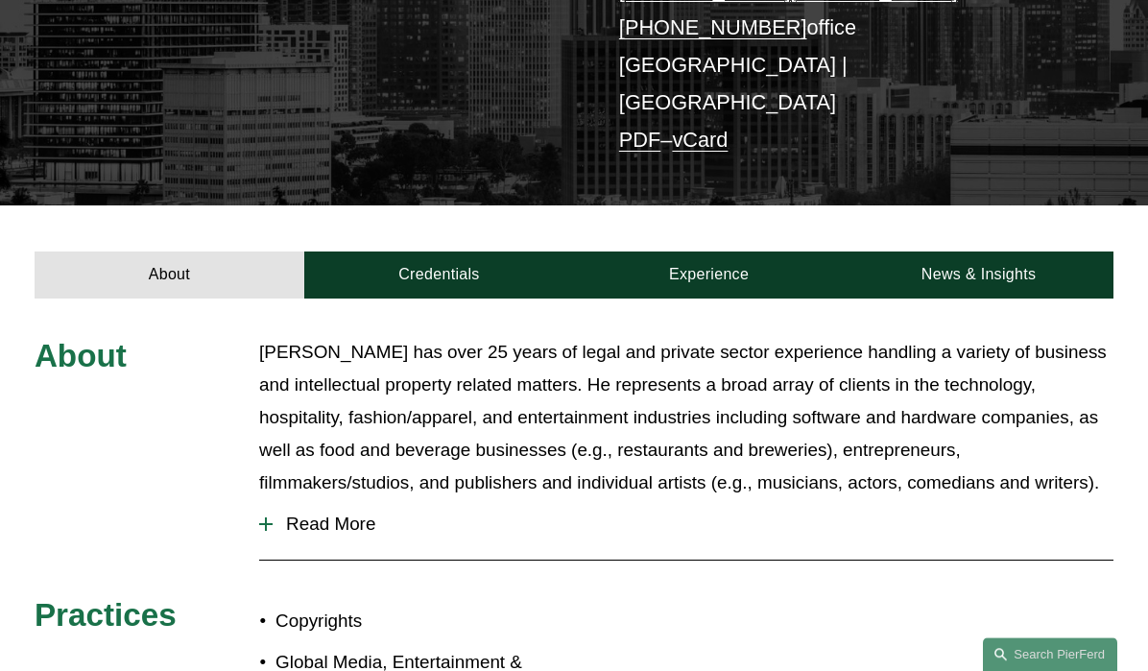
scroll to position [490, 0]
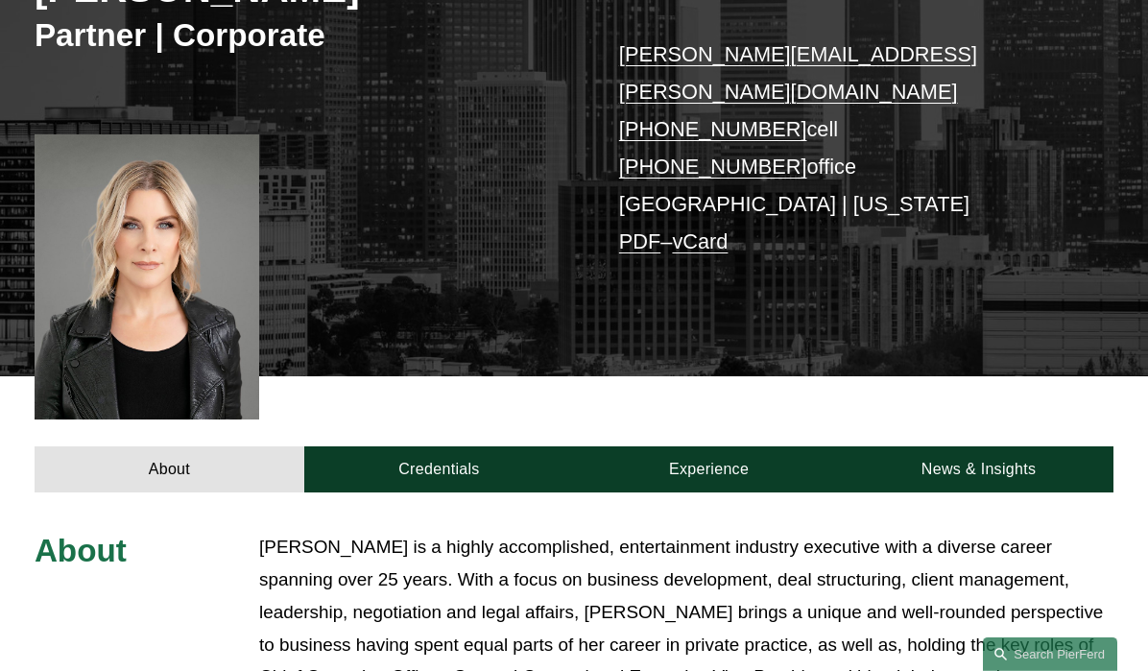
scroll to position [326, 0]
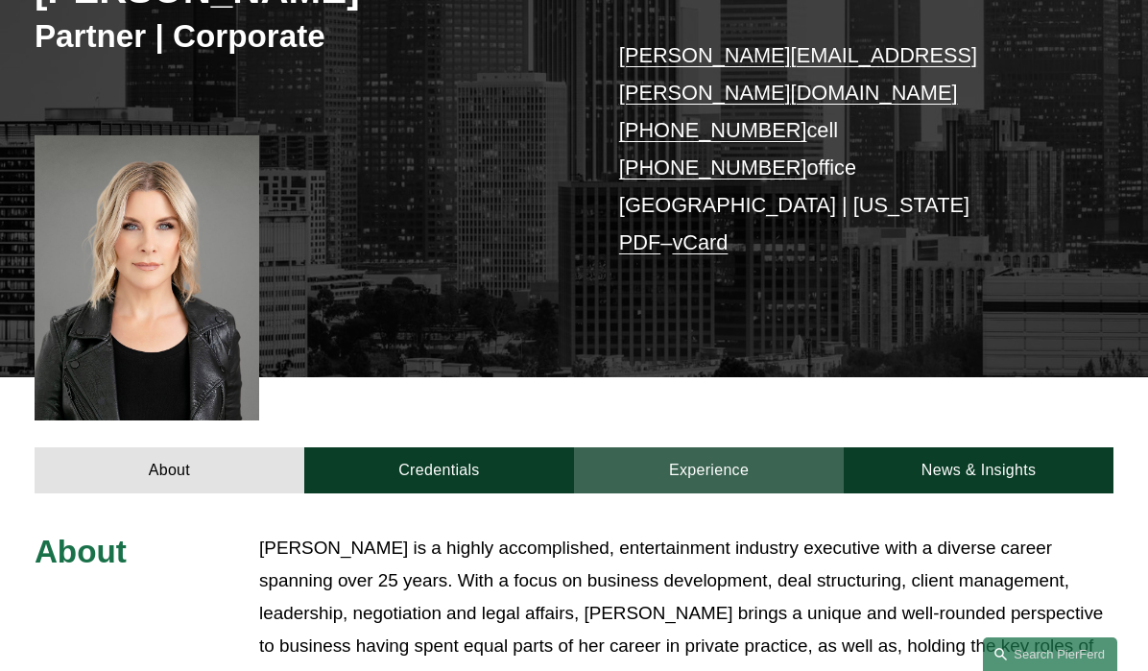
click at [691, 447] on link "Experience" at bounding box center [709, 470] width 270 height 46
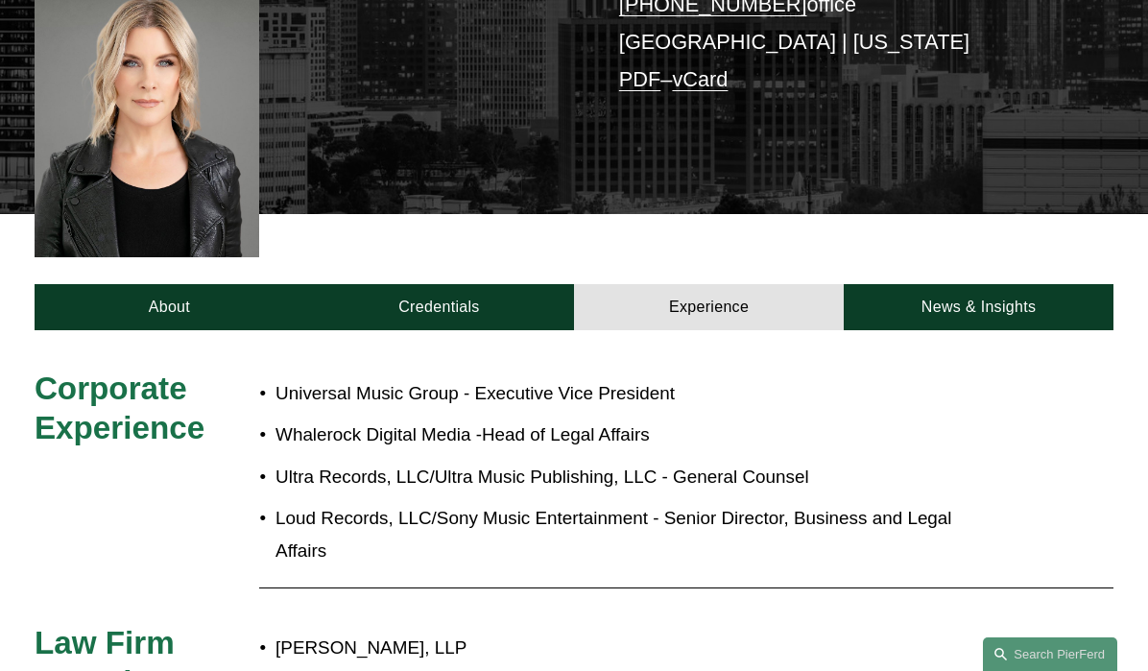
scroll to position [163, 0]
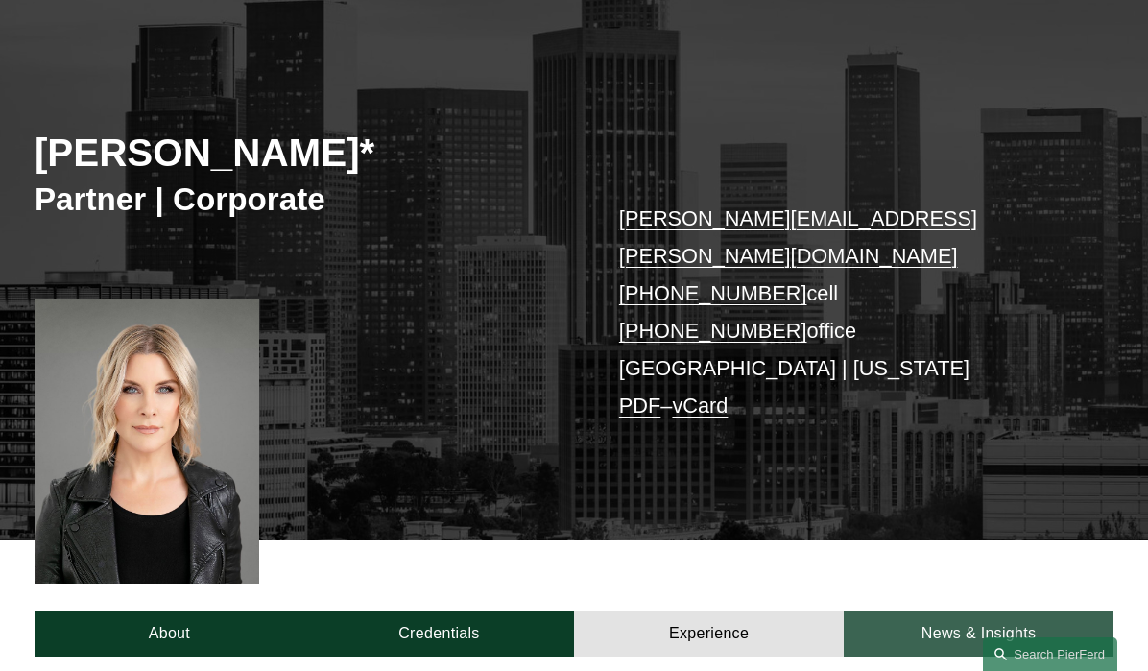
click at [908, 611] on link "News & Insights" at bounding box center [979, 634] width 270 height 46
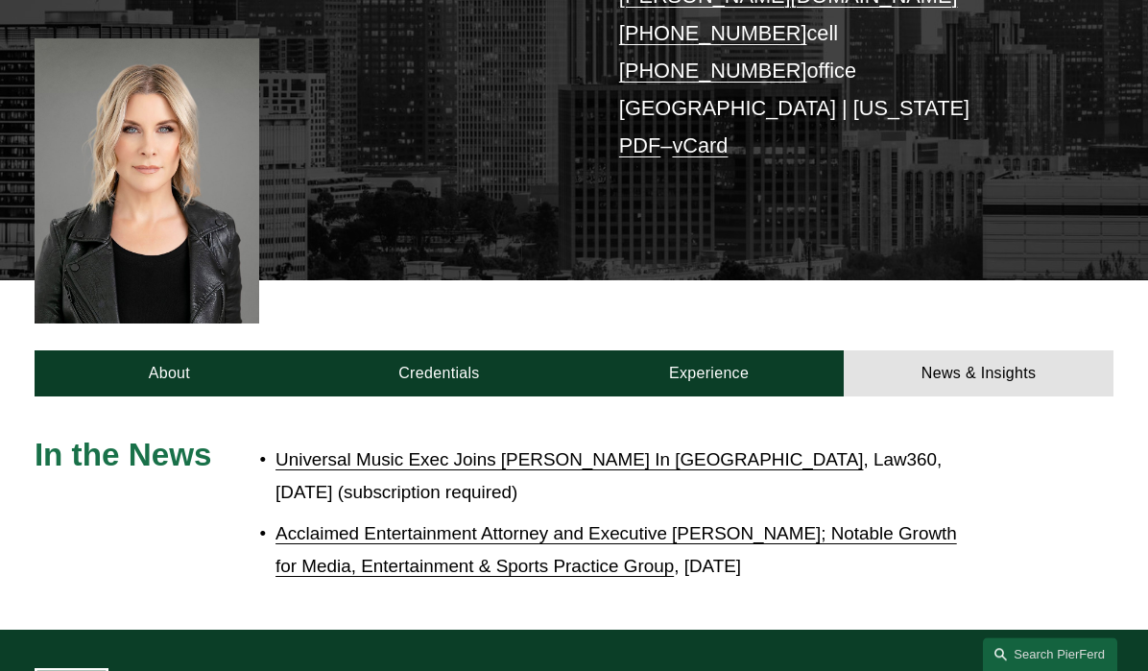
scroll to position [326, 0]
